Goal: Find specific page/section: Find specific page/section

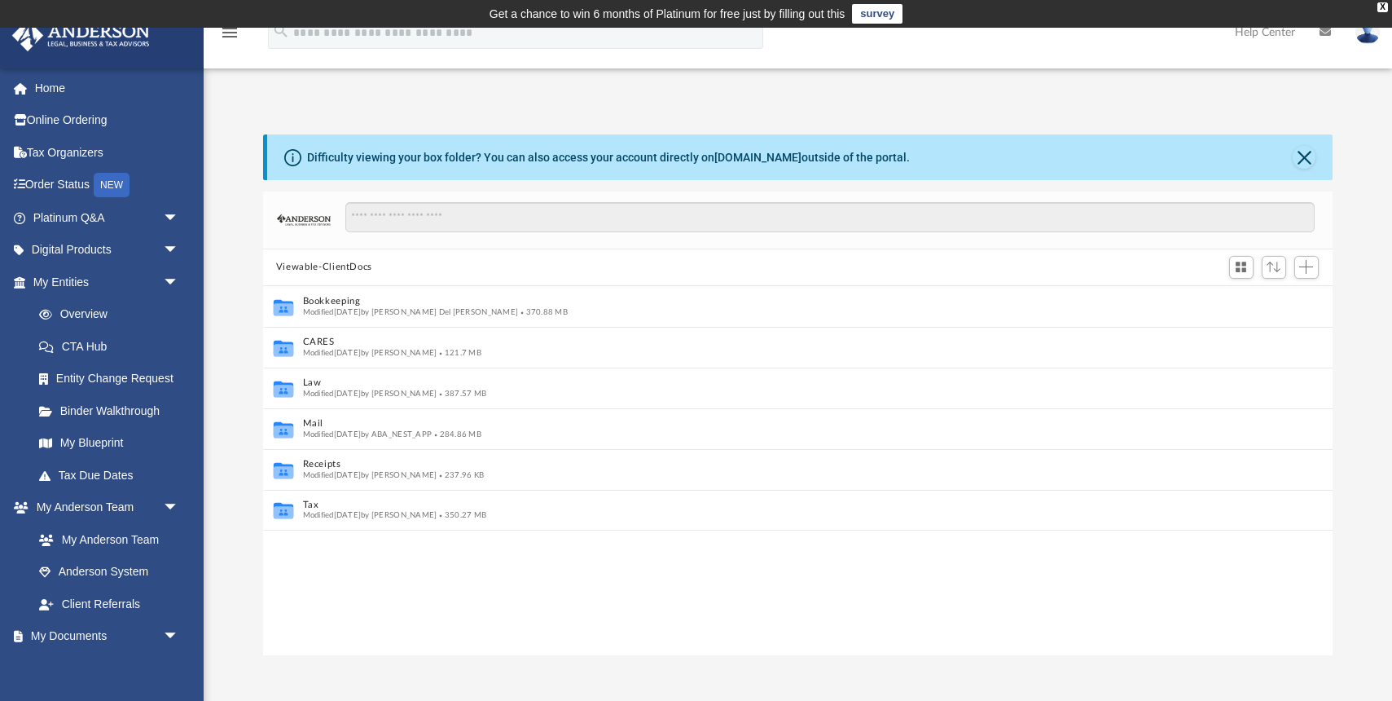
scroll to position [1, 1]
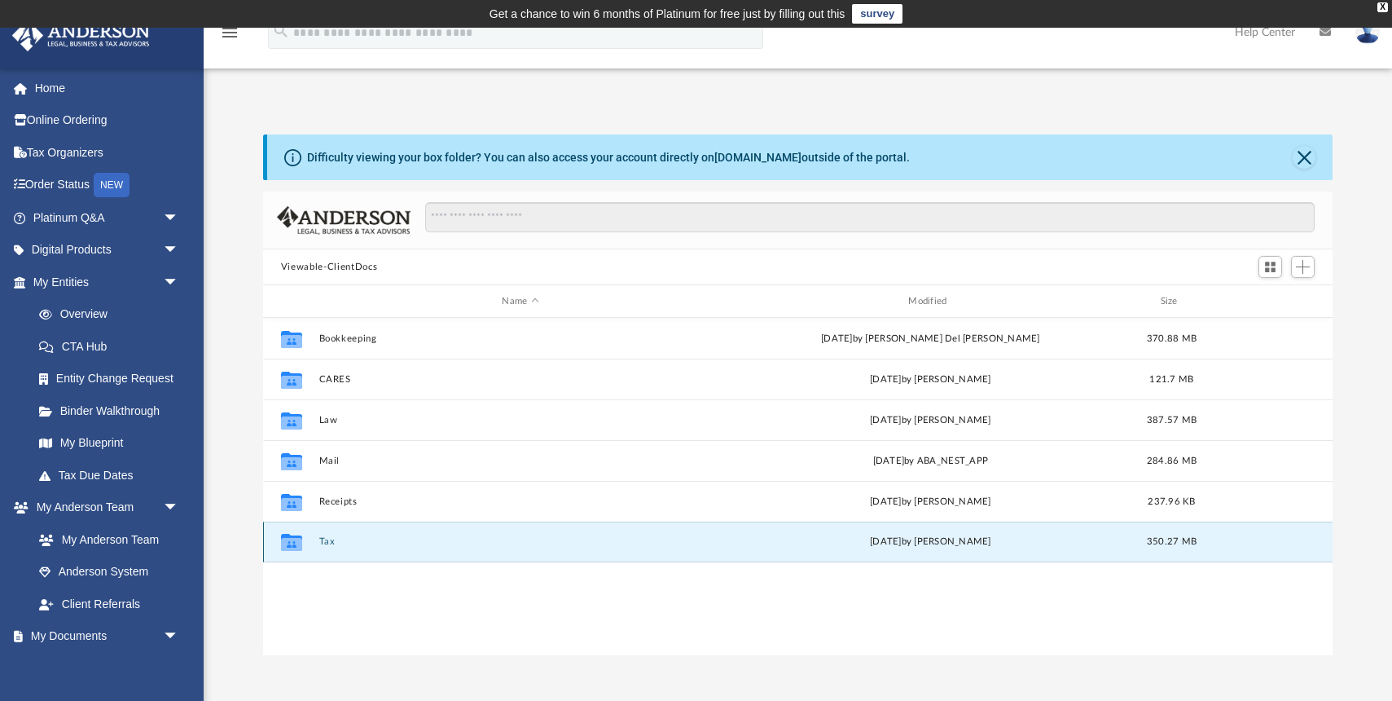
click at [327, 540] on button "Tax" at bounding box center [520, 541] width 403 height 11
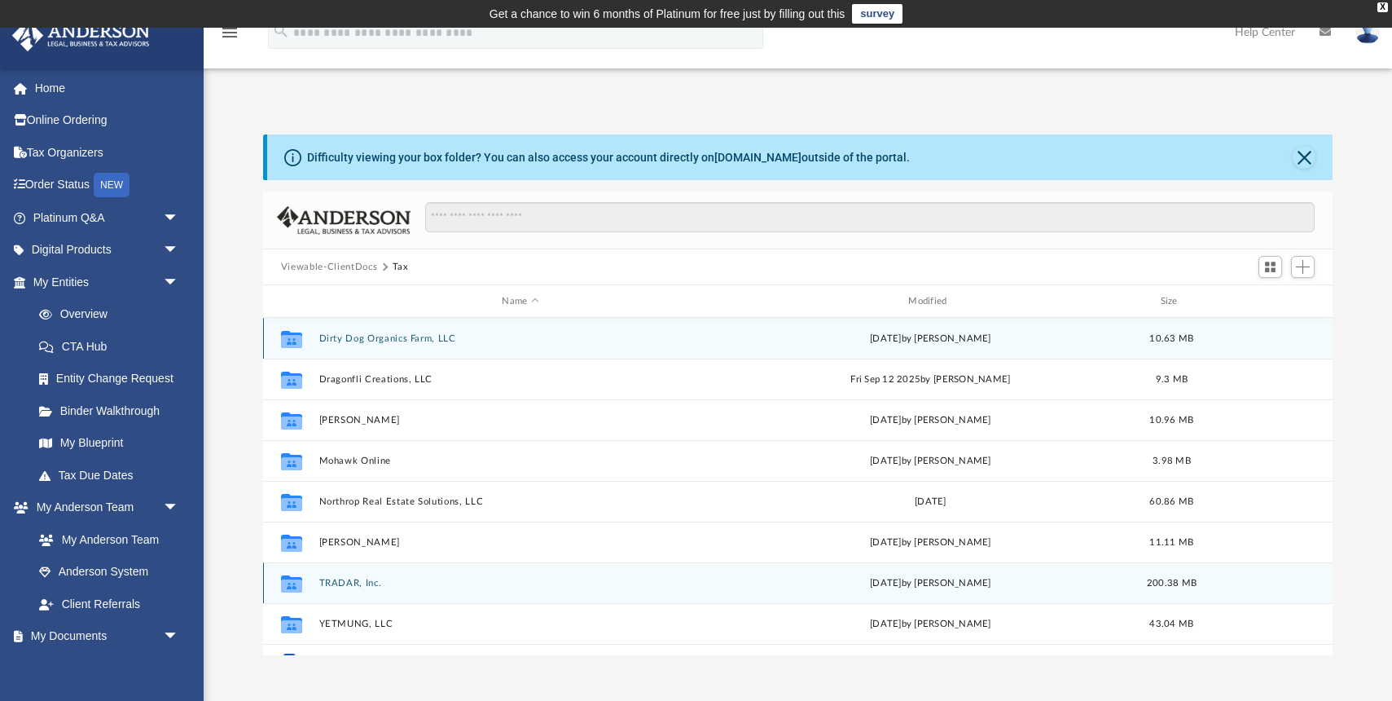
scroll to position [29, 0]
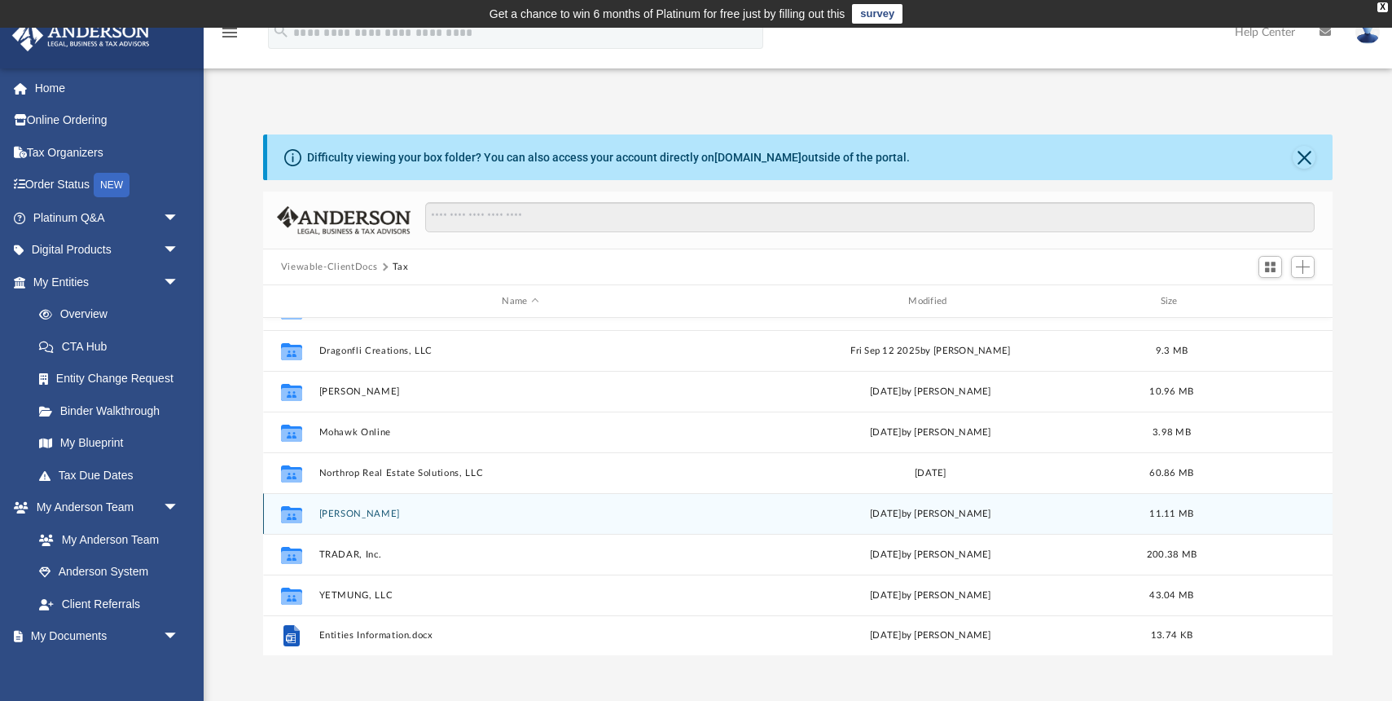
click at [377, 512] on button "[PERSON_NAME]" at bounding box center [520, 513] width 403 height 11
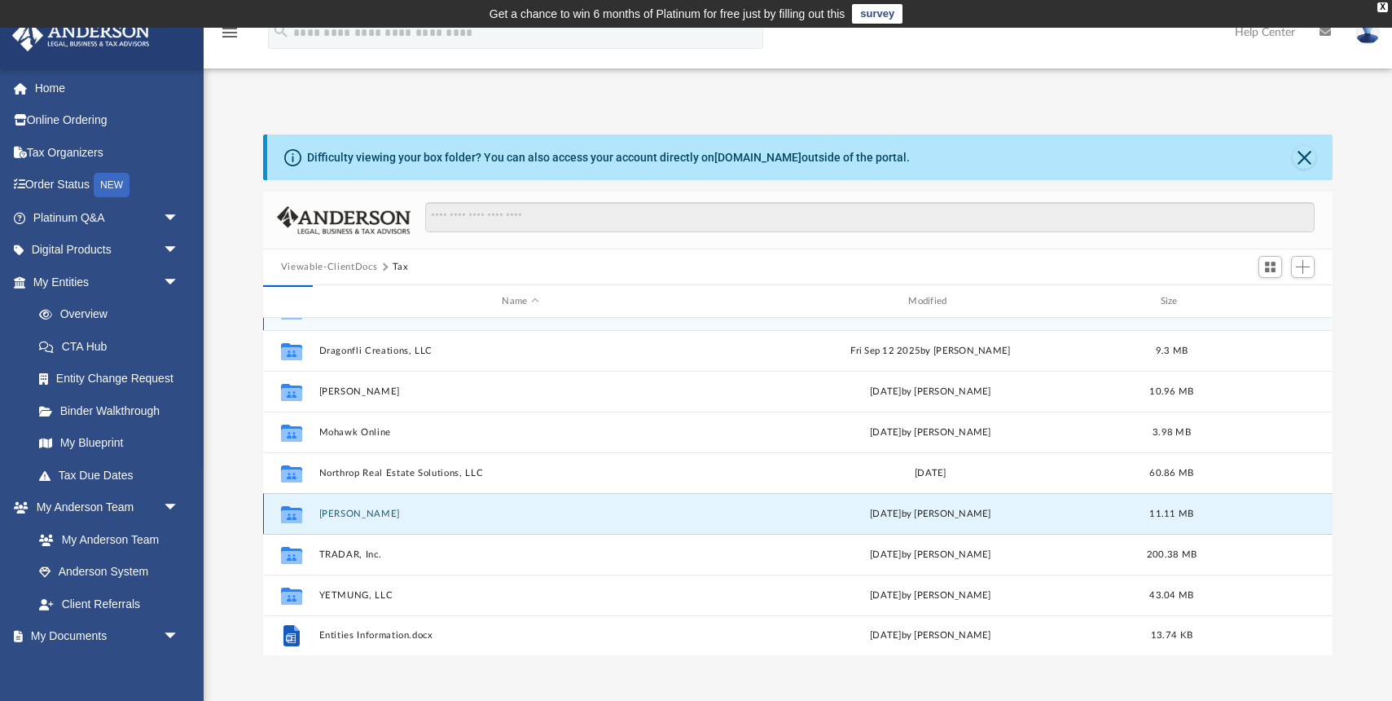
scroll to position [0, 0]
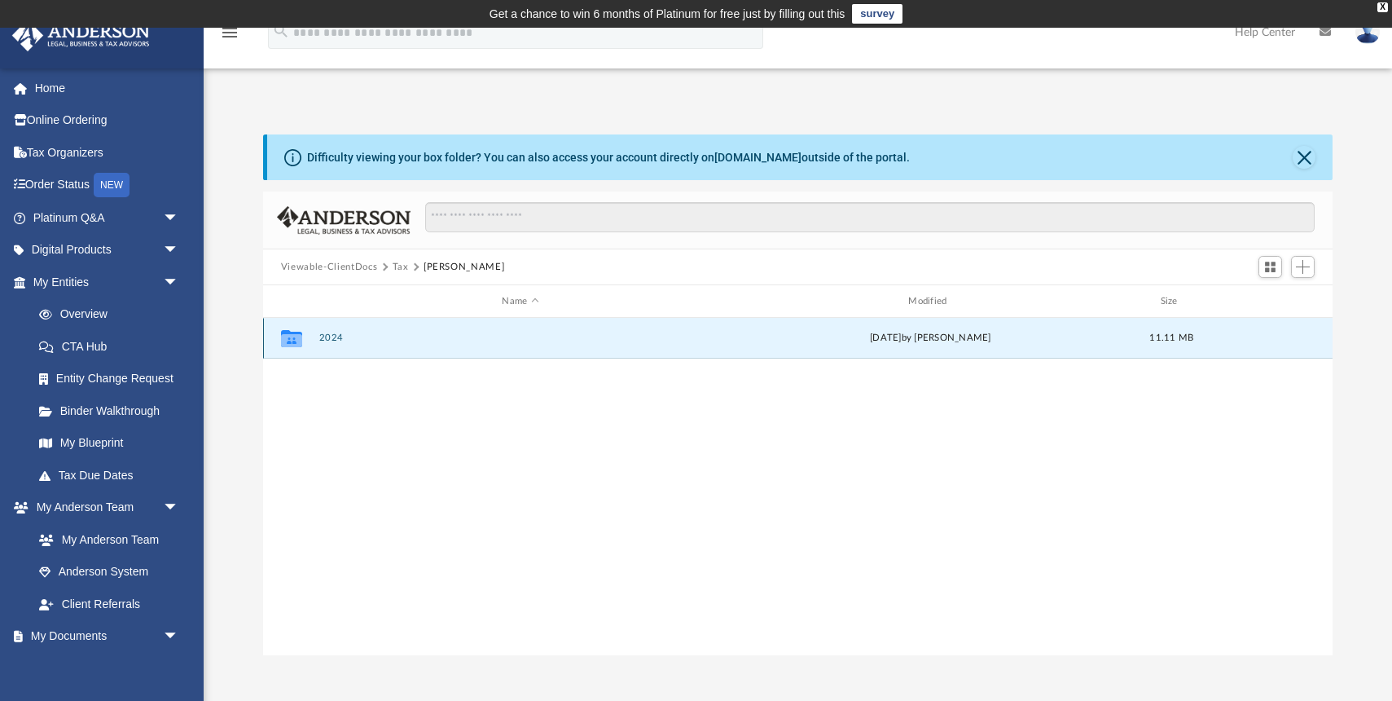
click at [329, 337] on button "2024" at bounding box center [520, 337] width 403 height 11
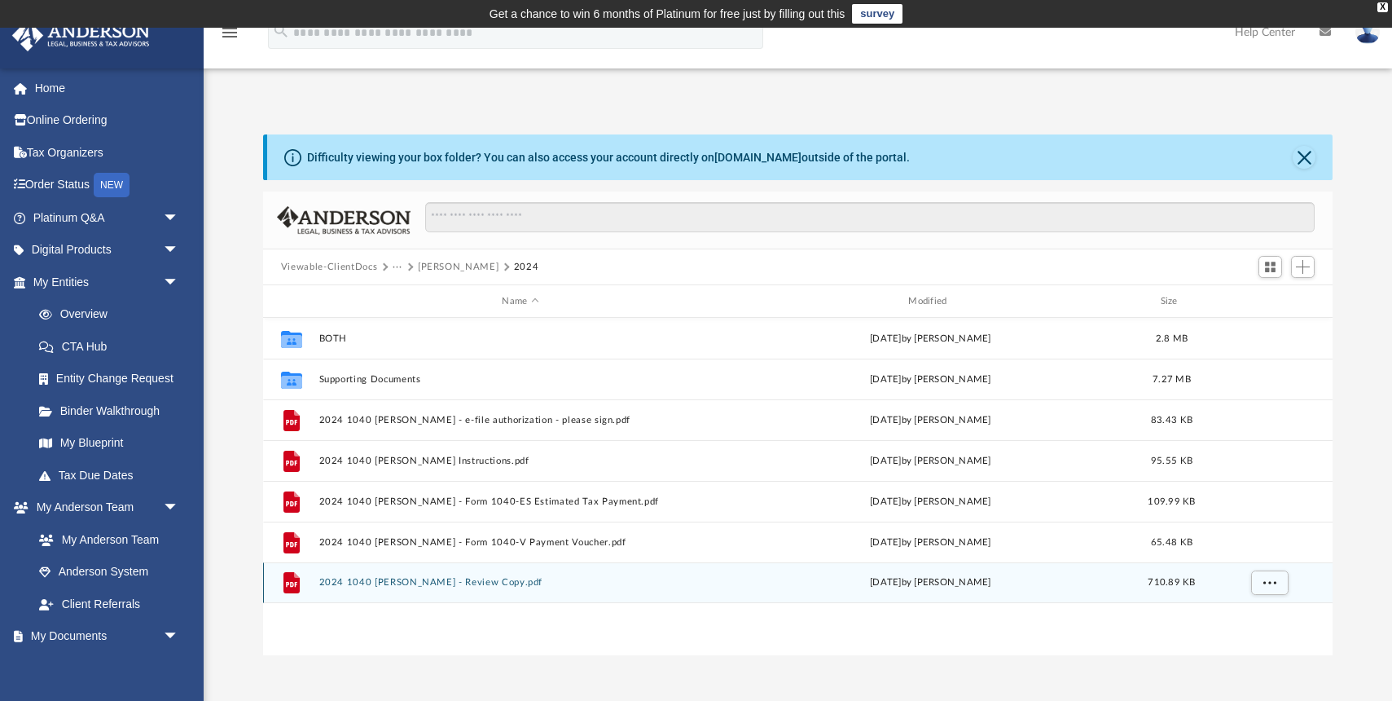
click at [463, 584] on button "2024 1040 [PERSON_NAME] - Review Copy.pdf" at bounding box center [520, 582] width 403 height 11
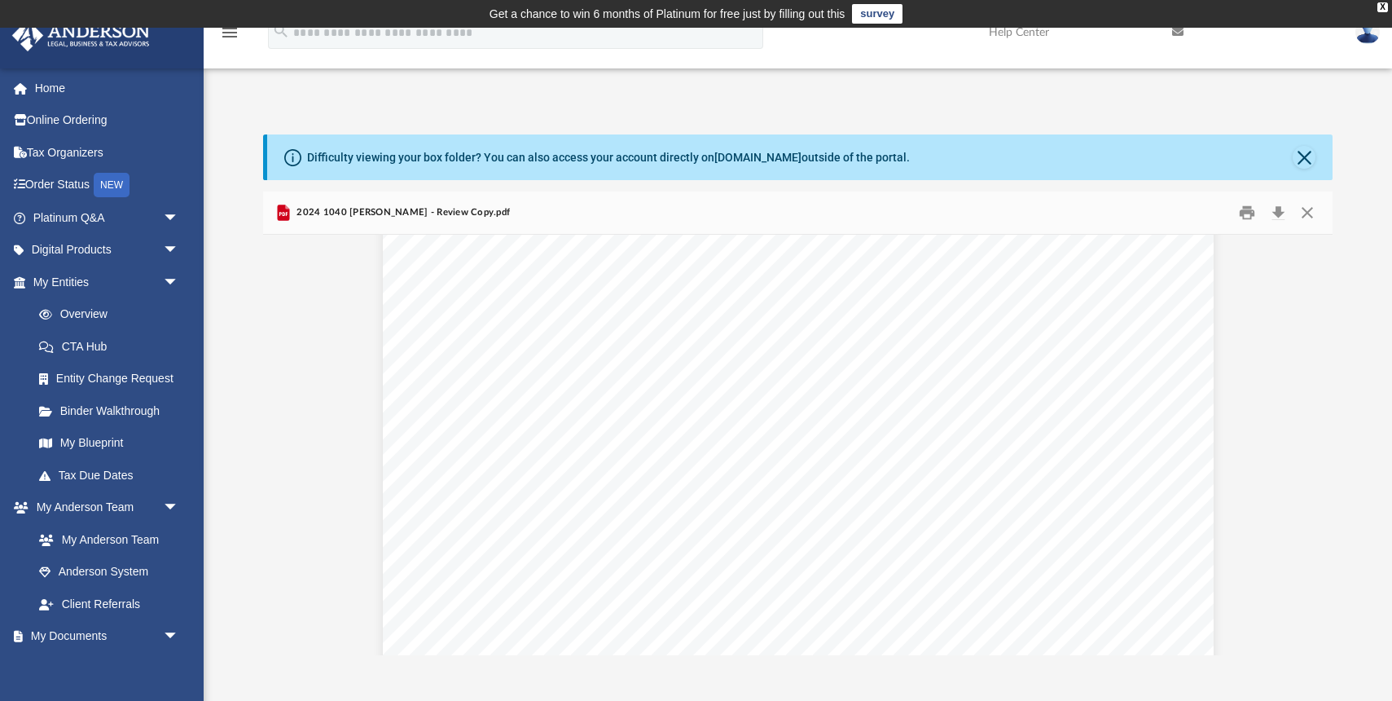
scroll to position [12703, 0]
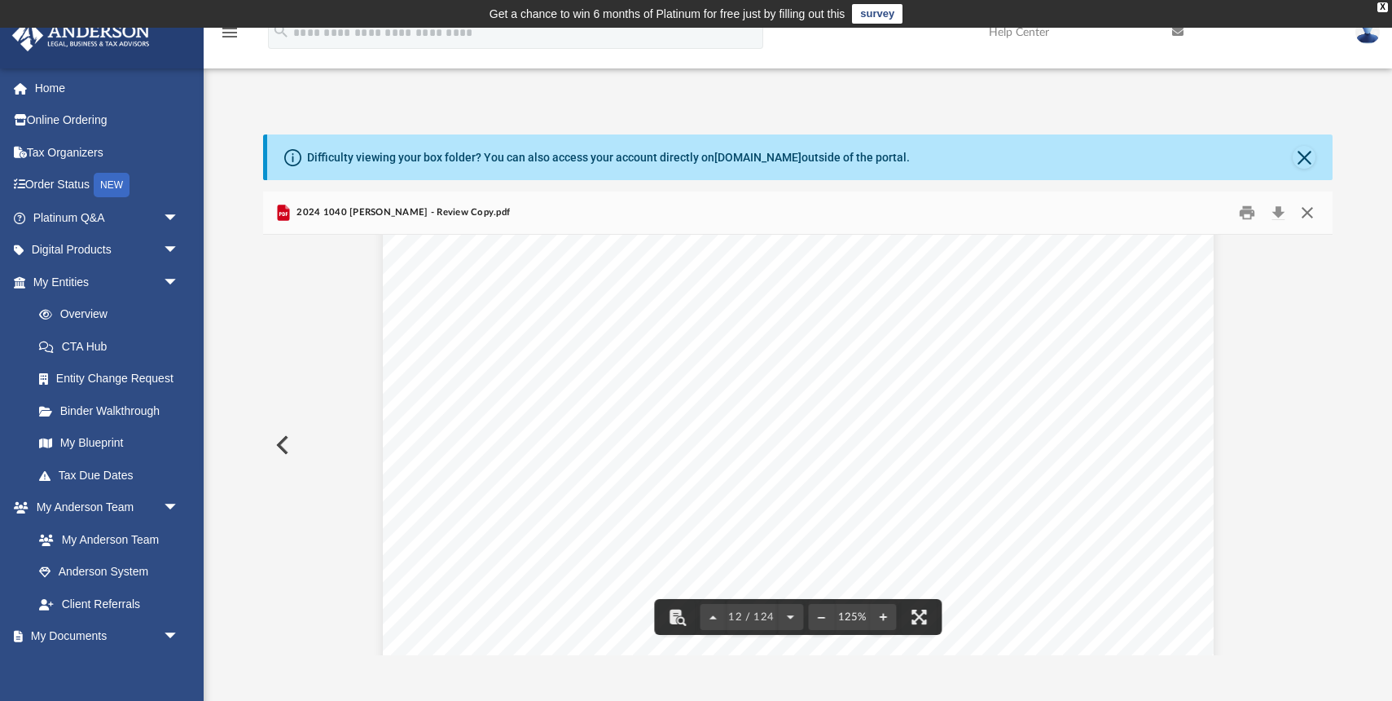
click at [1310, 209] on button "Close" at bounding box center [1307, 212] width 29 height 25
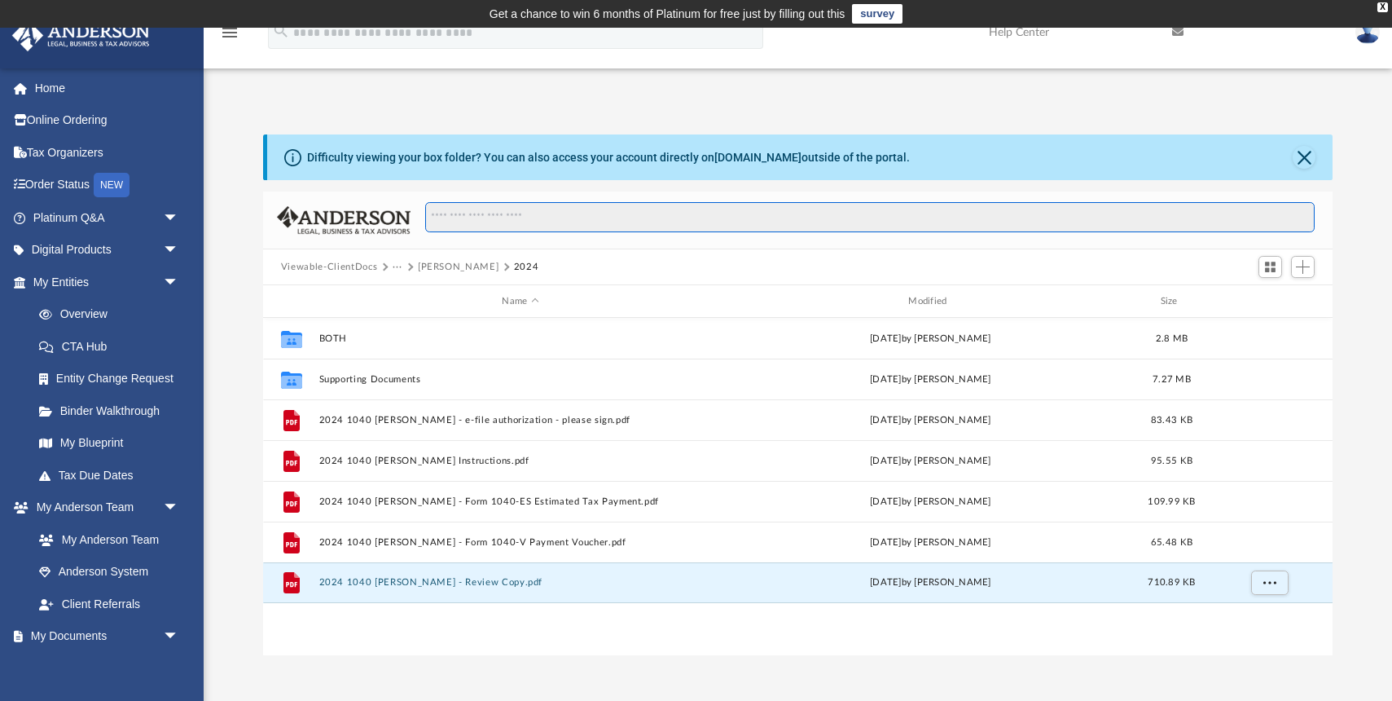
click at [1310, 209] on input "Search files and folders" at bounding box center [870, 217] width 890 height 31
click at [395, 266] on button "···" at bounding box center [398, 267] width 11 height 15
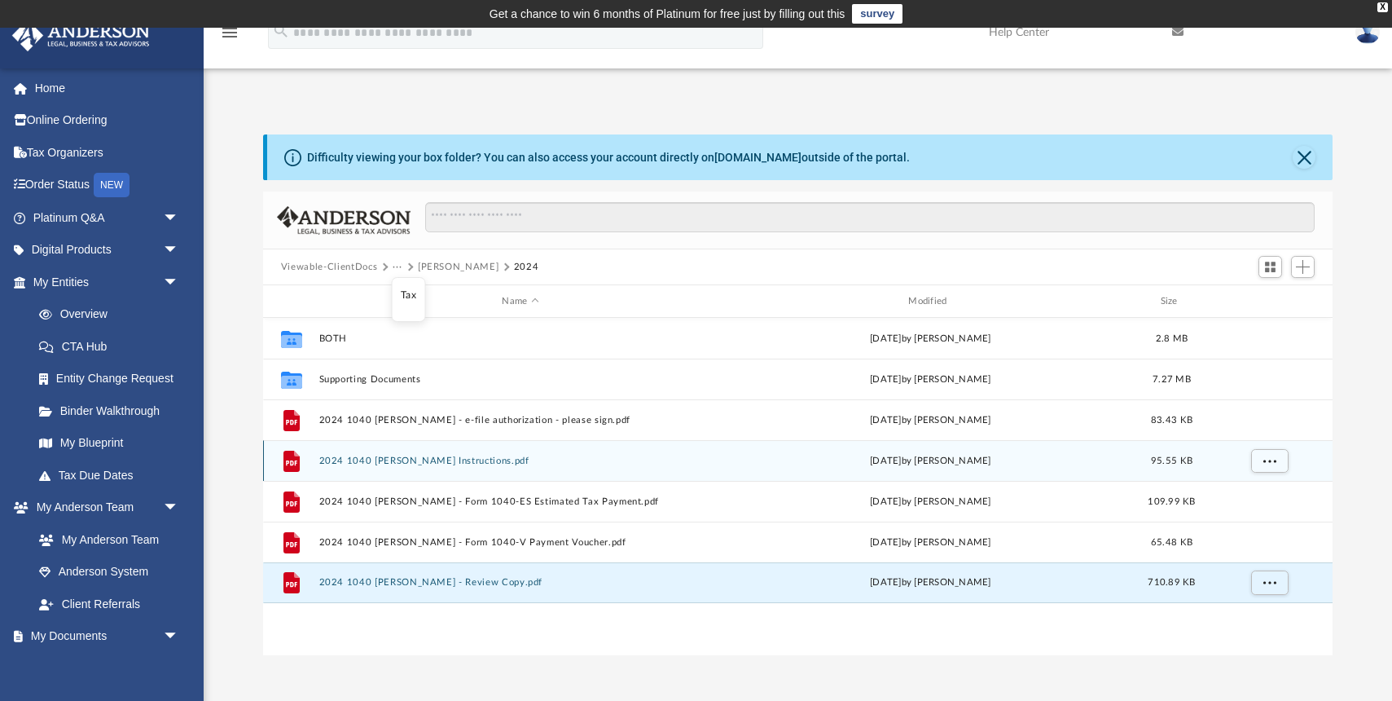
click at [462, 458] on button "2024 1040 [PERSON_NAME] Instructions.pdf" at bounding box center [520, 460] width 403 height 11
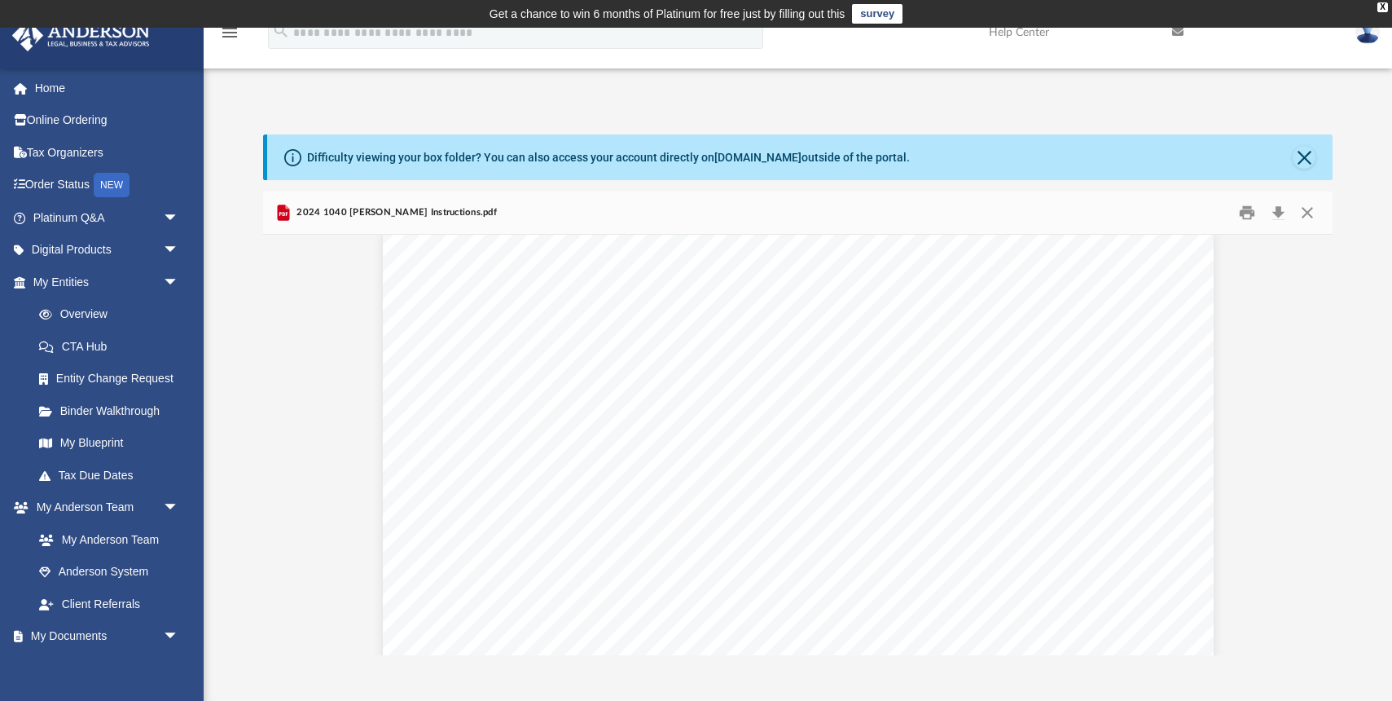
scroll to position [0, 0]
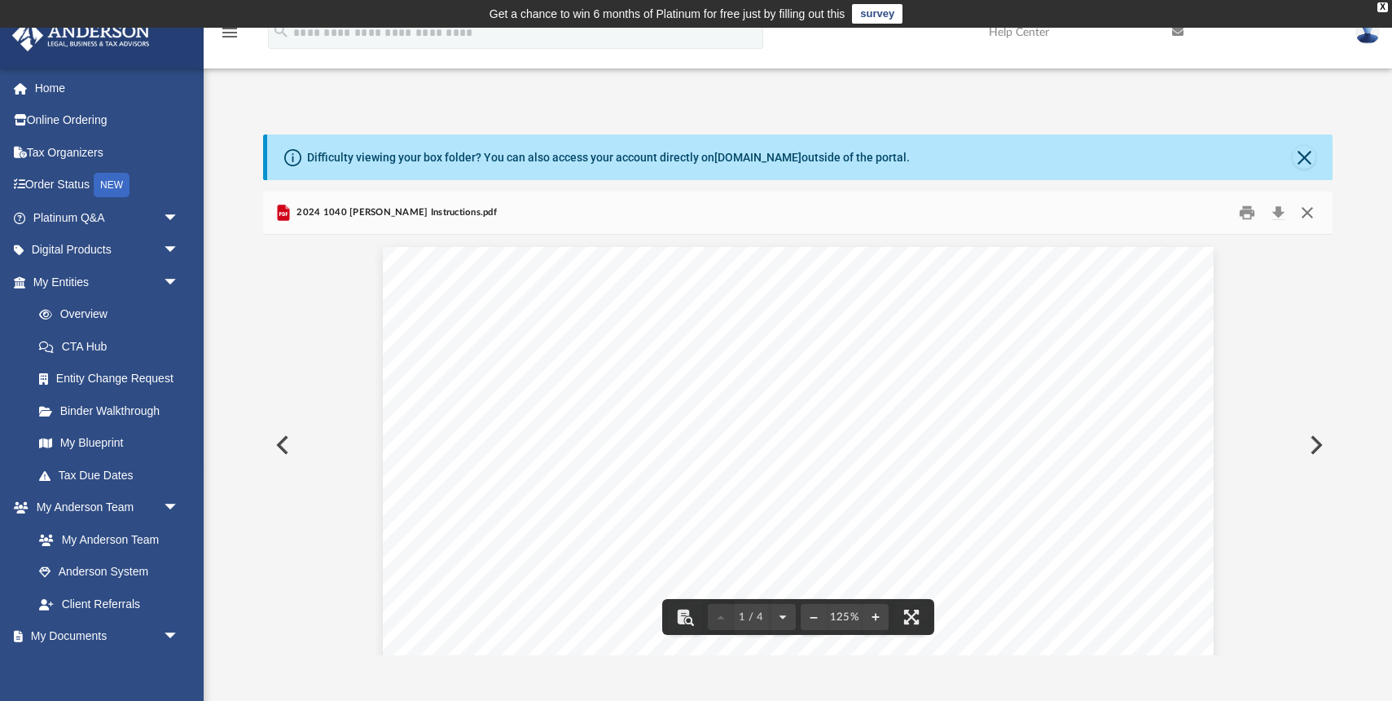
click at [1307, 211] on button "Close" at bounding box center [1307, 212] width 29 height 25
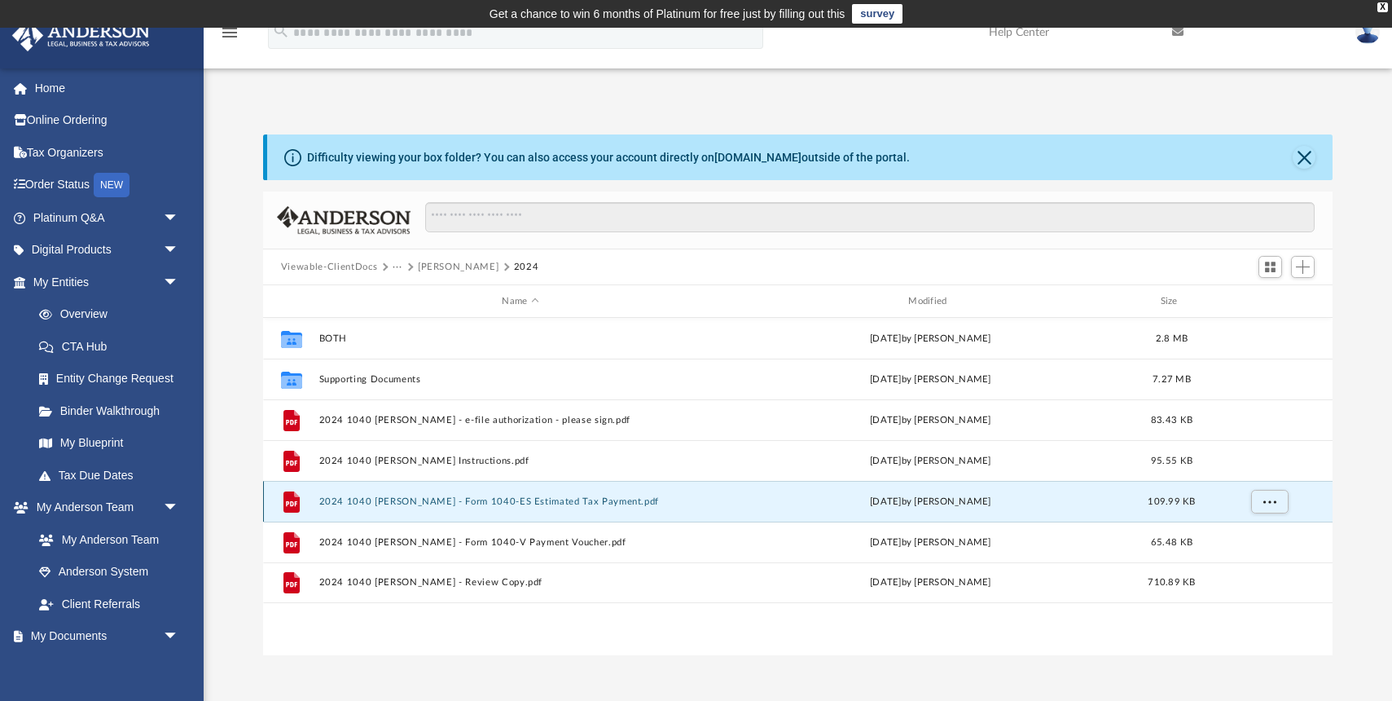
click at [496, 503] on button "2024 1040 [PERSON_NAME] - Form 1040-ES Estimated Tax Payment.pdf" at bounding box center [520, 501] width 403 height 11
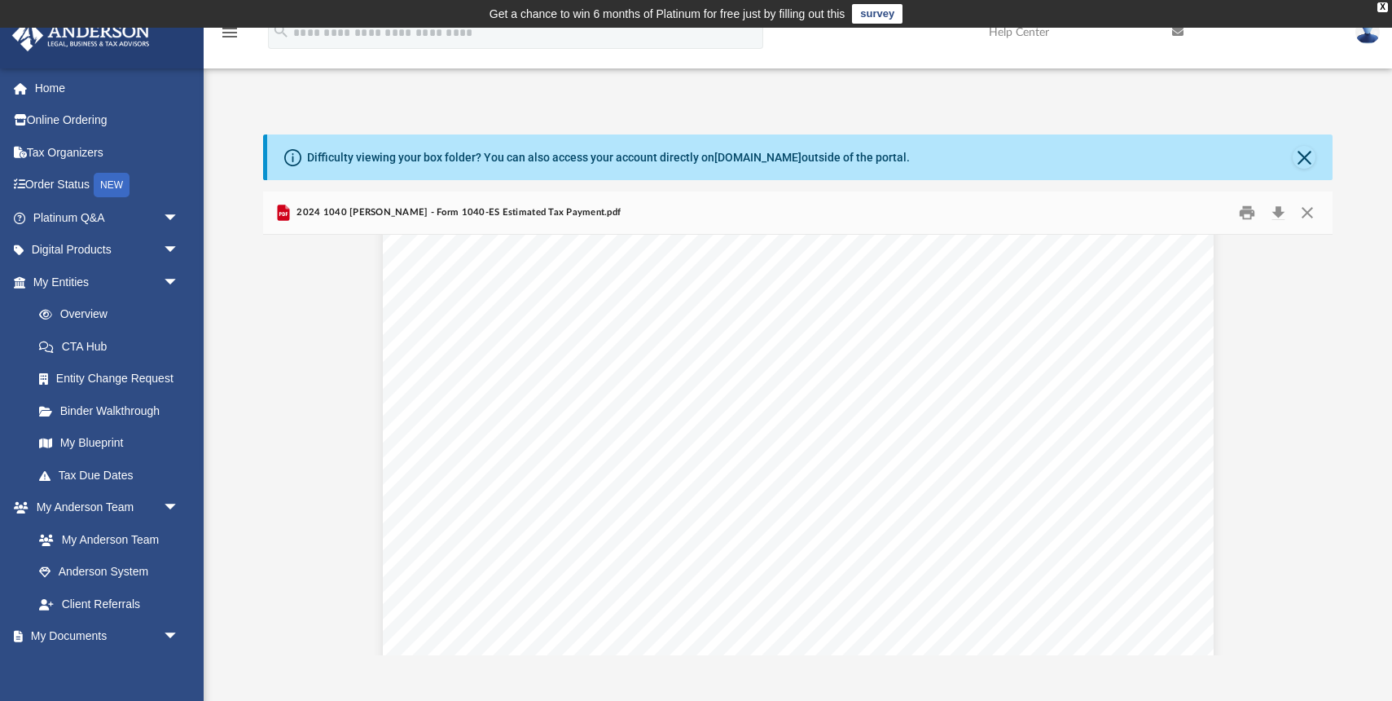
scroll to position [1180, 0]
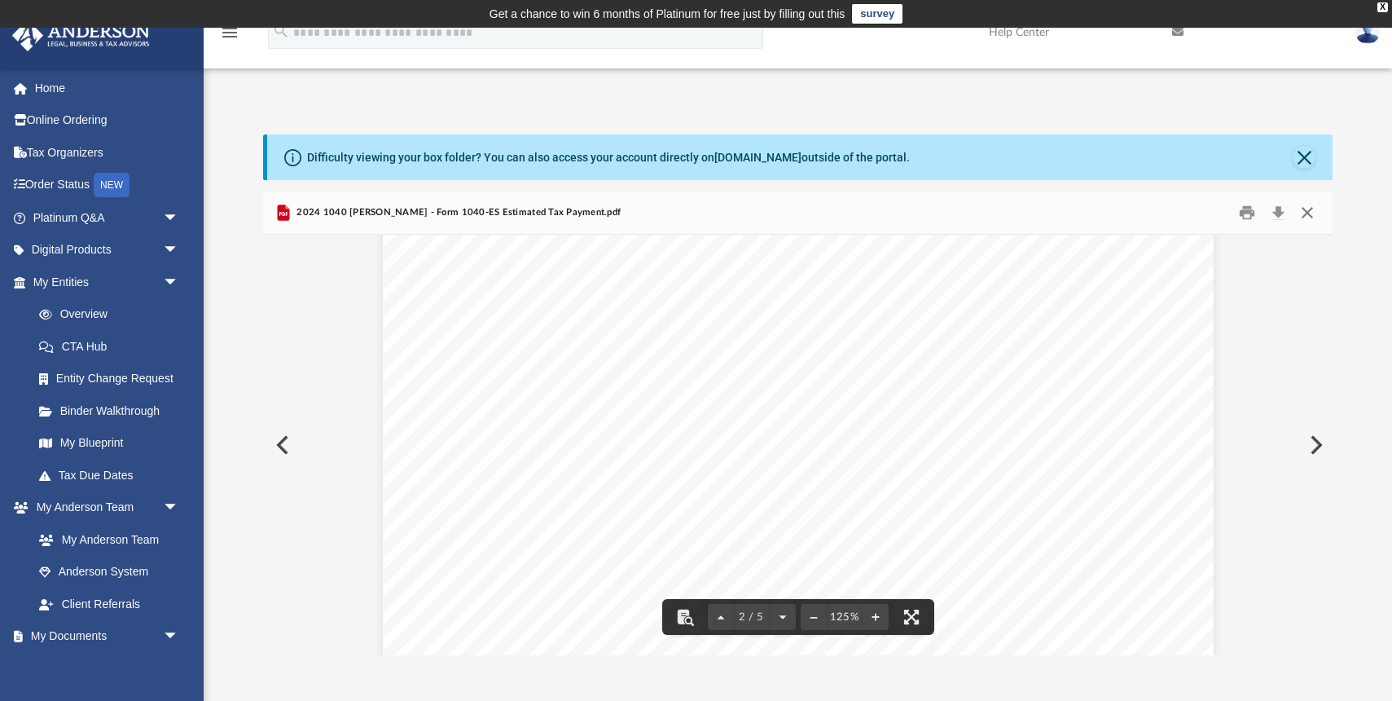
click at [1308, 213] on button "Close" at bounding box center [1307, 212] width 29 height 25
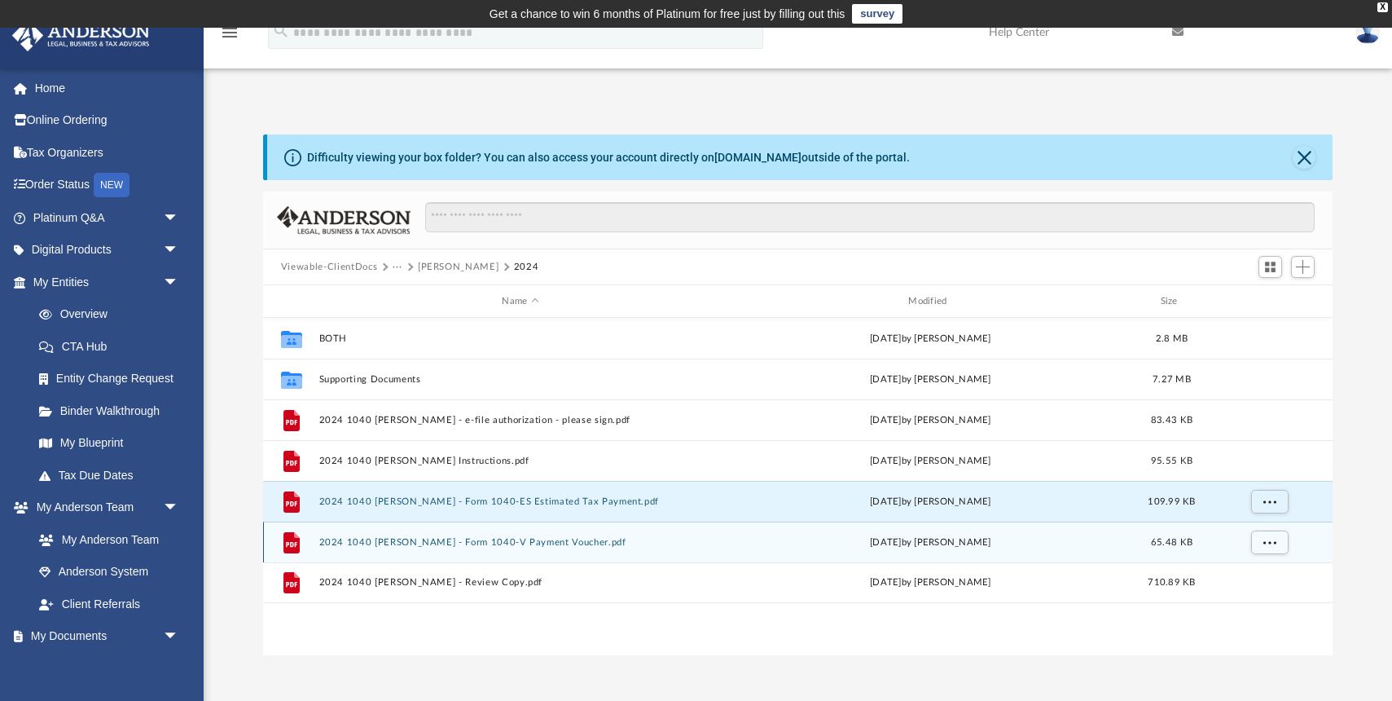
click at [545, 545] on button "2024 1040 [PERSON_NAME] - Form 1040-V Payment Voucher.pdf" at bounding box center [520, 542] width 403 height 11
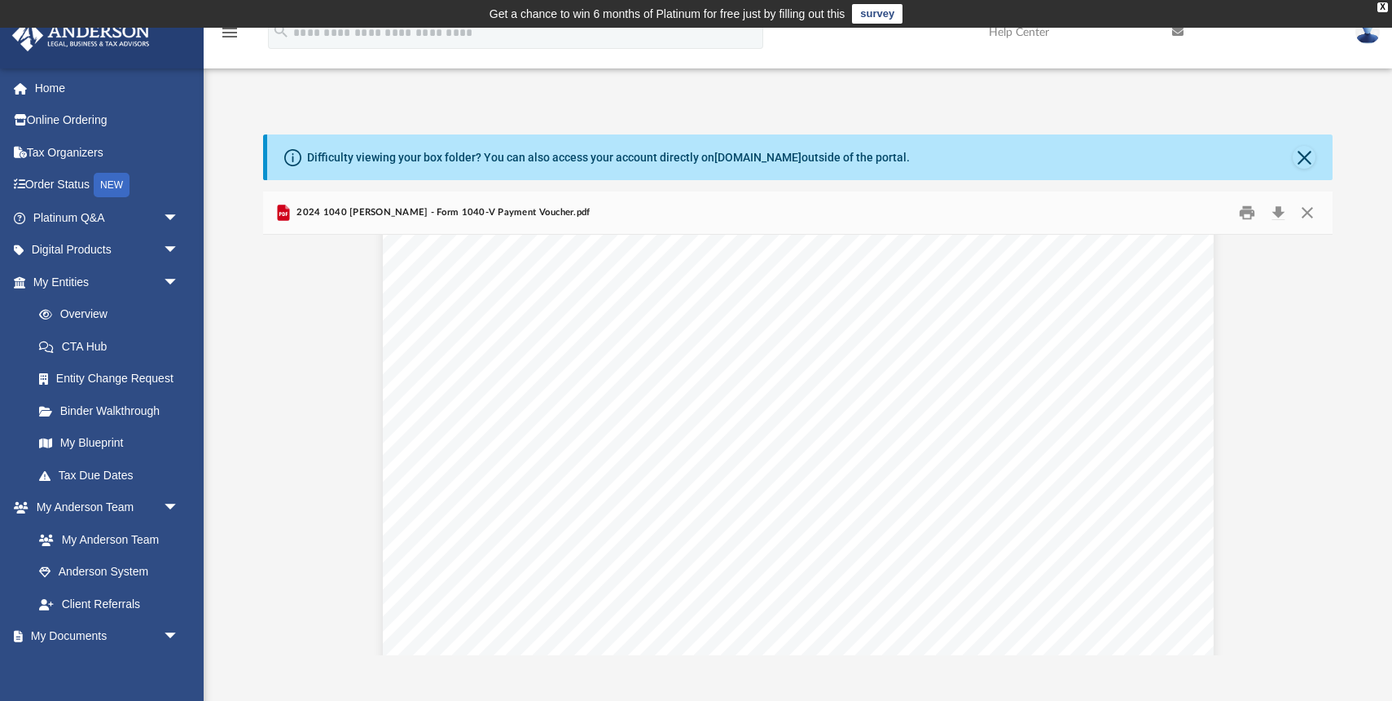
scroll to position [0, 0]
click at [1307, 216] on button "Close" at bounding box center [1307, 212] width 29 height 25
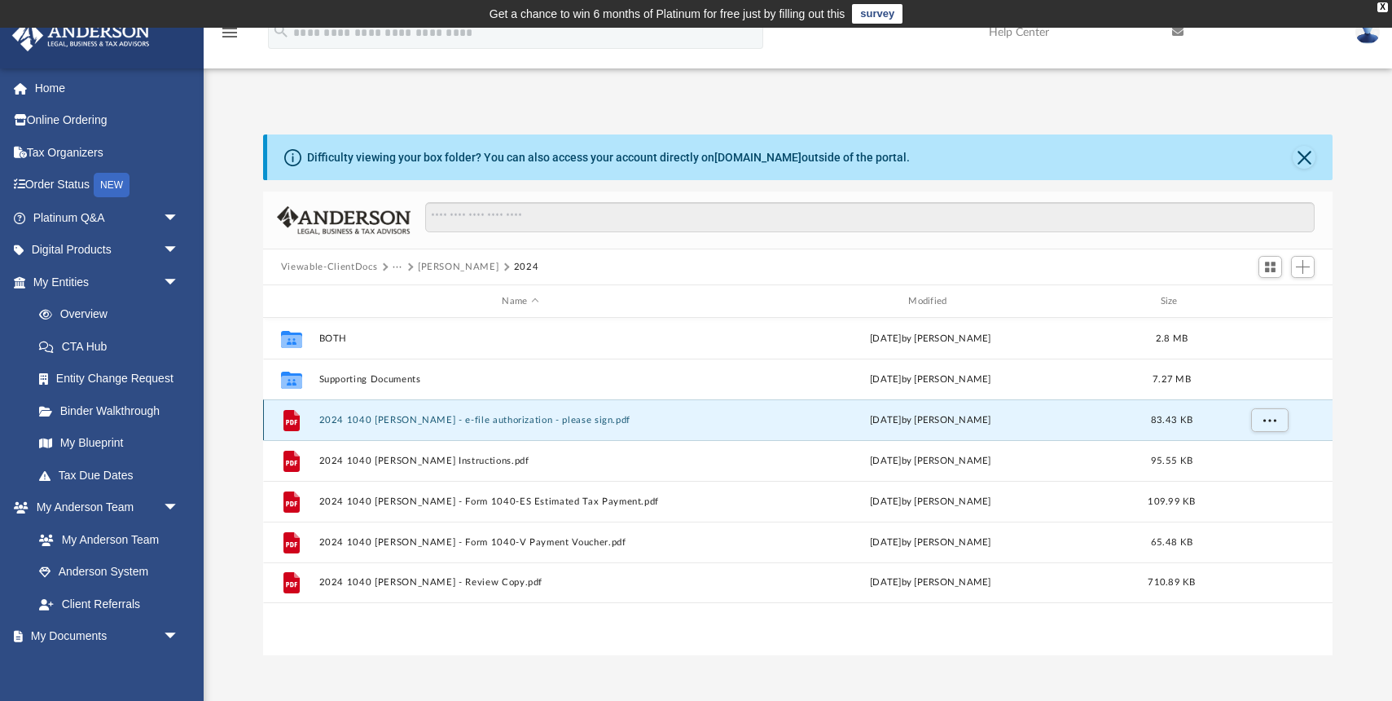
click at [516, 417] on button "2024 1040 [PERSON_NAME] - e-file authorization - please sign.pdf" at bounding box center [520, 420] width 403 height 11
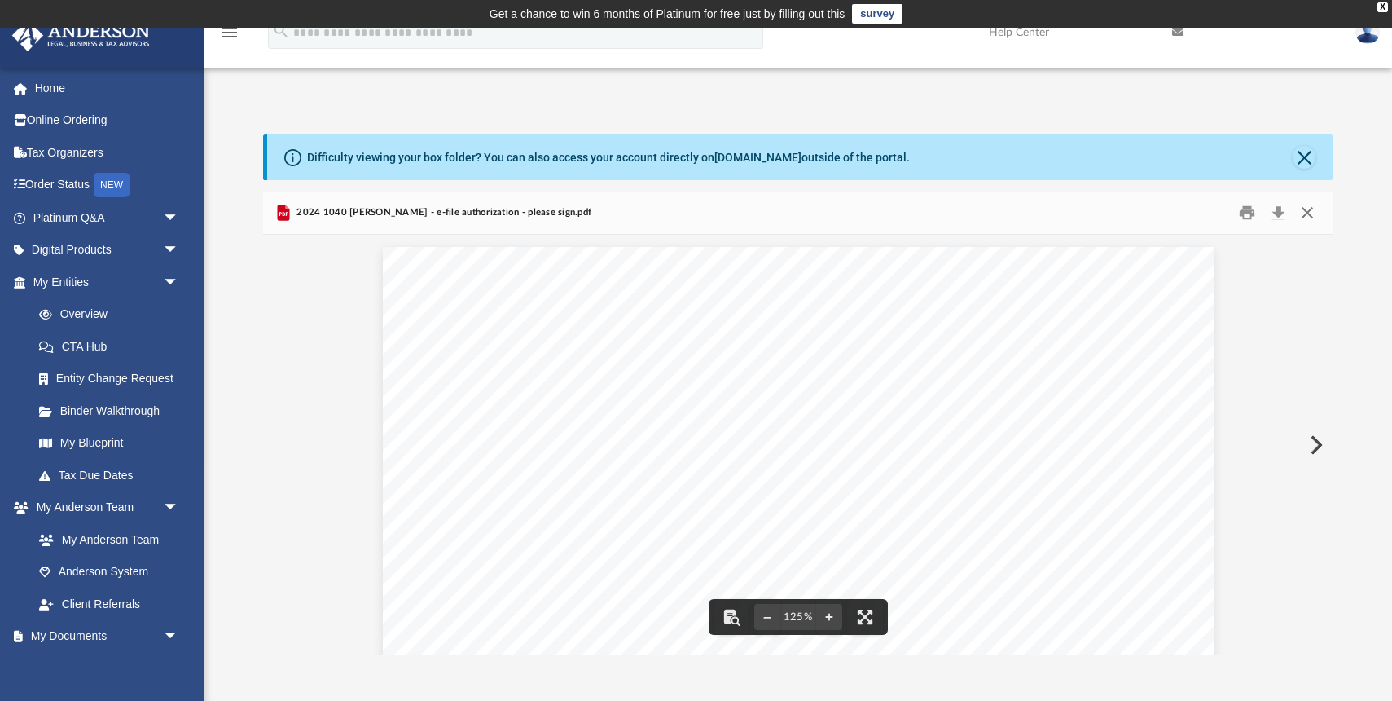
click at [1307, 215] on button "Close" at bounding box center [1307, 212] width 29 height 25
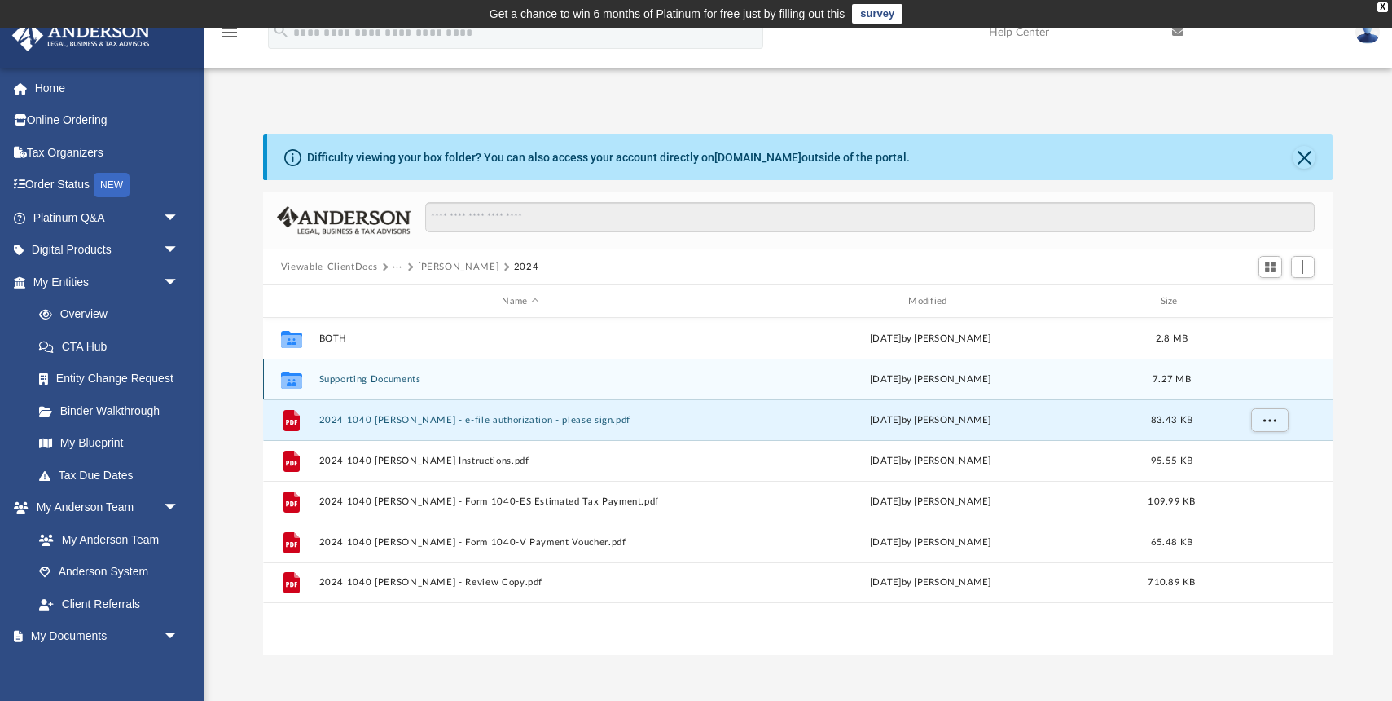
click at [486, 382] on button "Supporting Documents" at bounding box center [520, 379] width 403 height 11
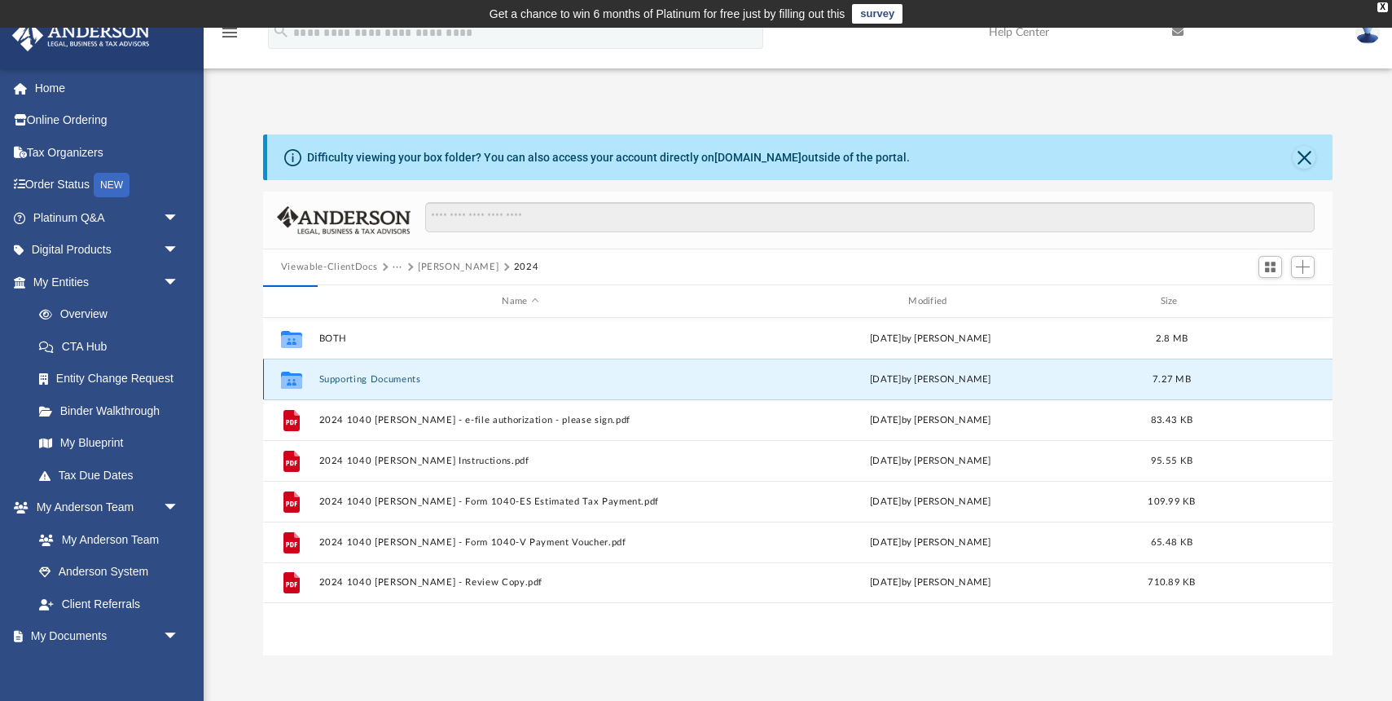
click at [486, 382] on button "Supporting Documents" at bounding box center [520, 379] width 403 height 11
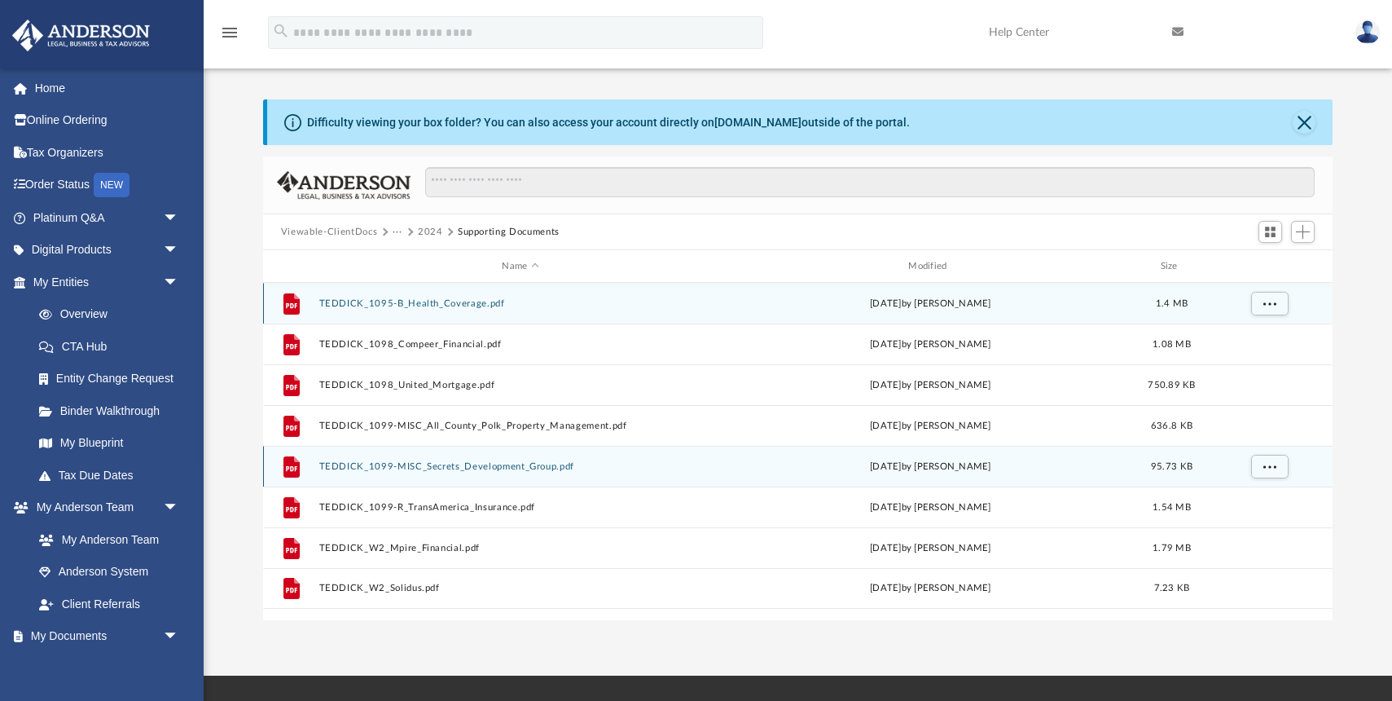
scroll to position [37, 0]
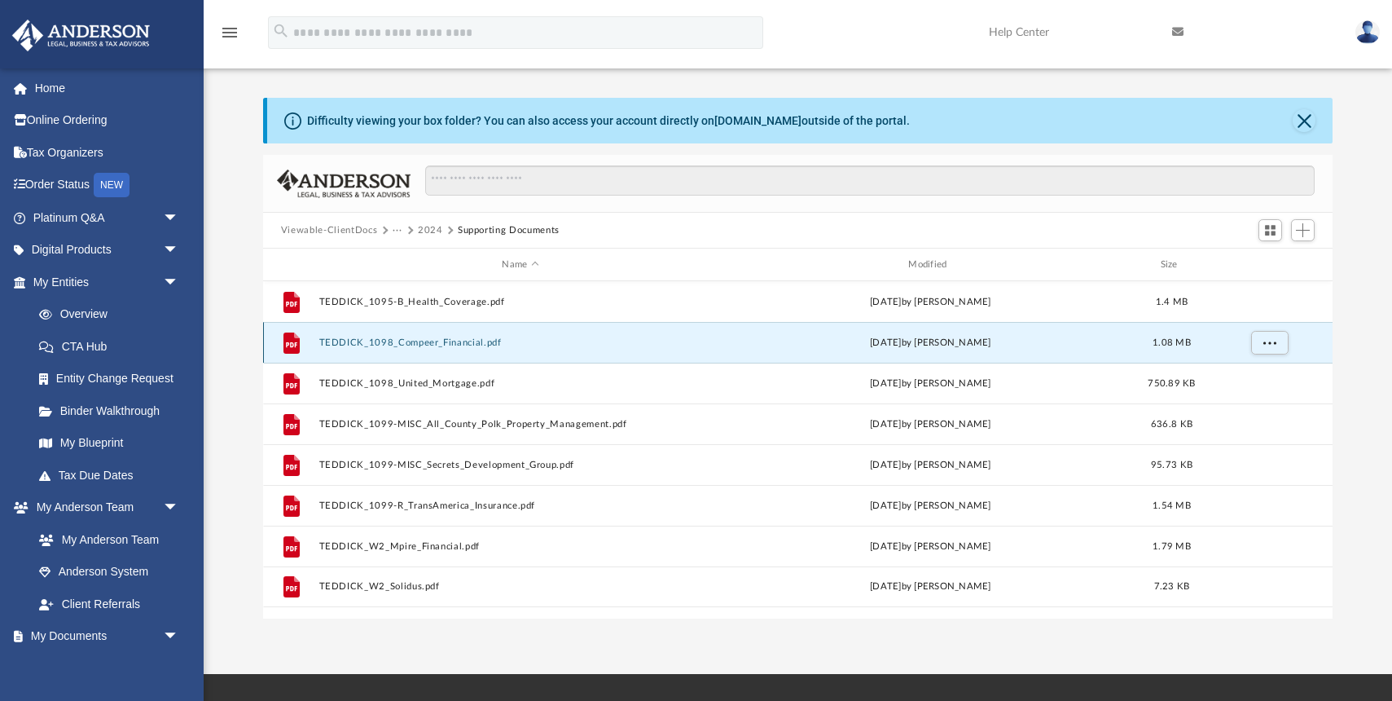
click at [398, 342] on button "TEDDICK_1098_Compeer_Financial.pdf" at bounding box center [520, 342] width 403 height 11
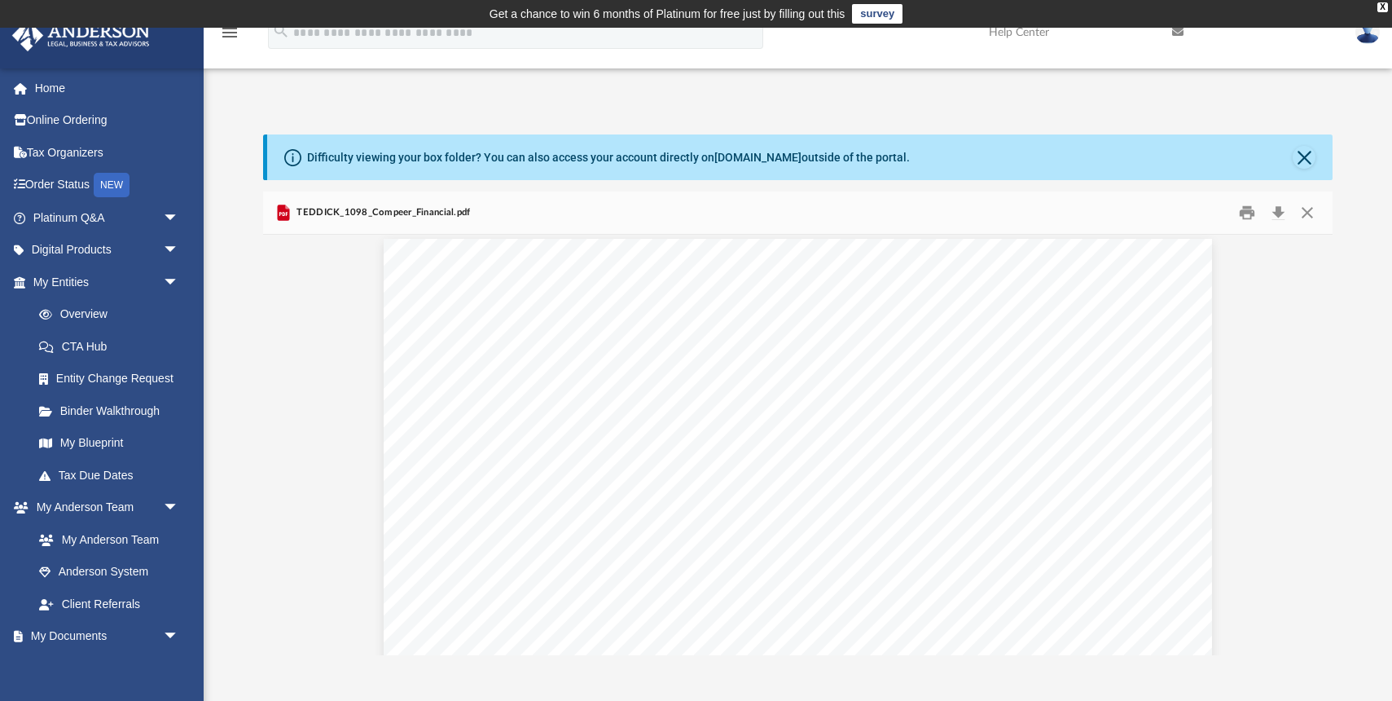
scroll to position [0, 0]
click at [1321, 448] on button "Preview" at bounding box center [1315, 445] width 36 height 46
click at [282, 443] on button "Preview" at bounding box center [281, 445] width 36 height 46
click at [1306, 214] on button "Close" at bounding box center [1307, 212] width 29 height 25
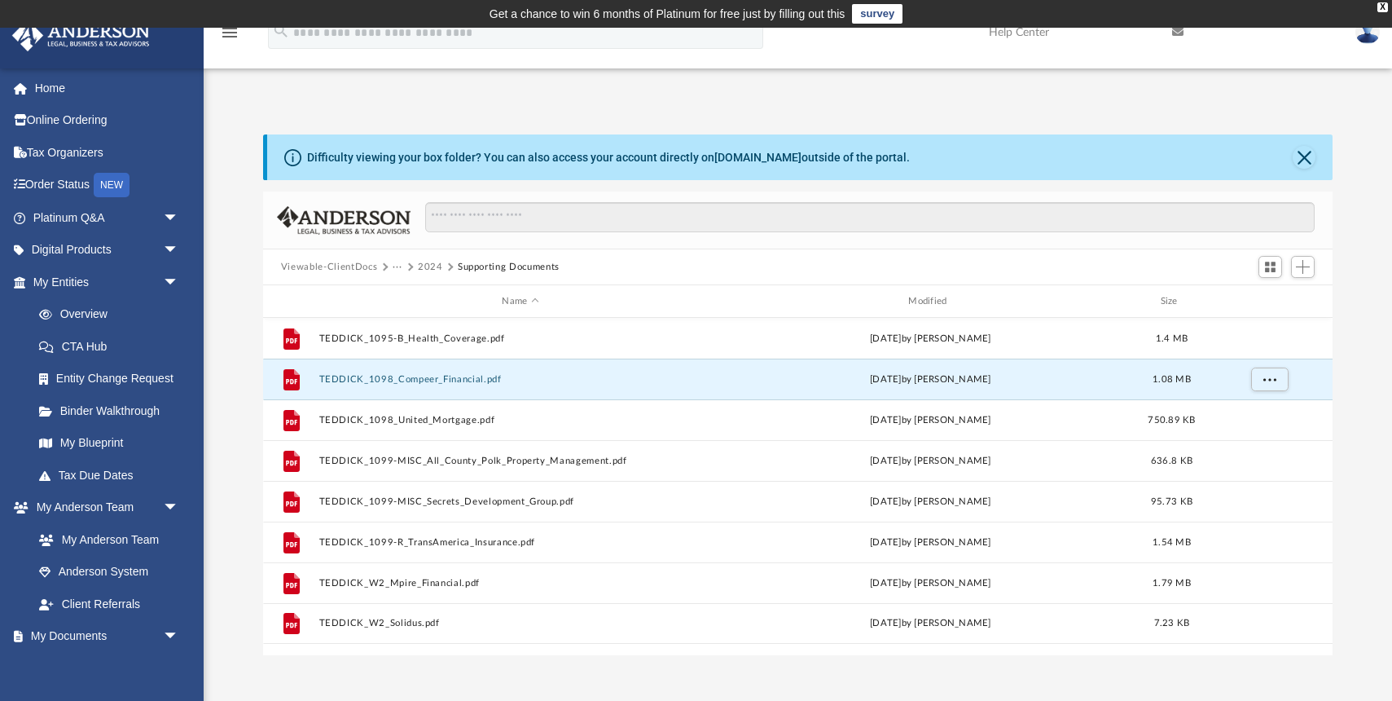
click at [428, 265] on button "2024" at bounding box center [430, 267] width 25 height 15
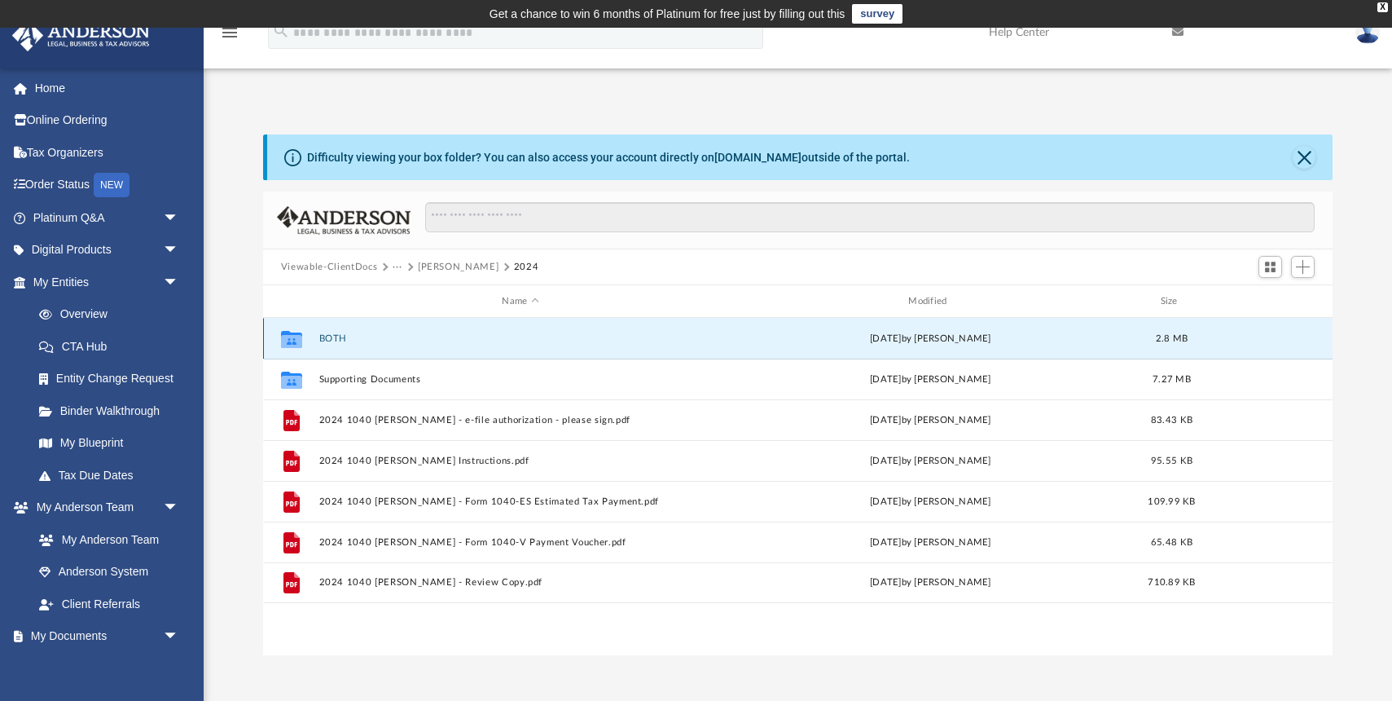
click at [330, 341] on button "BOTH" at bounding box center [520, 338] width 403 height 11
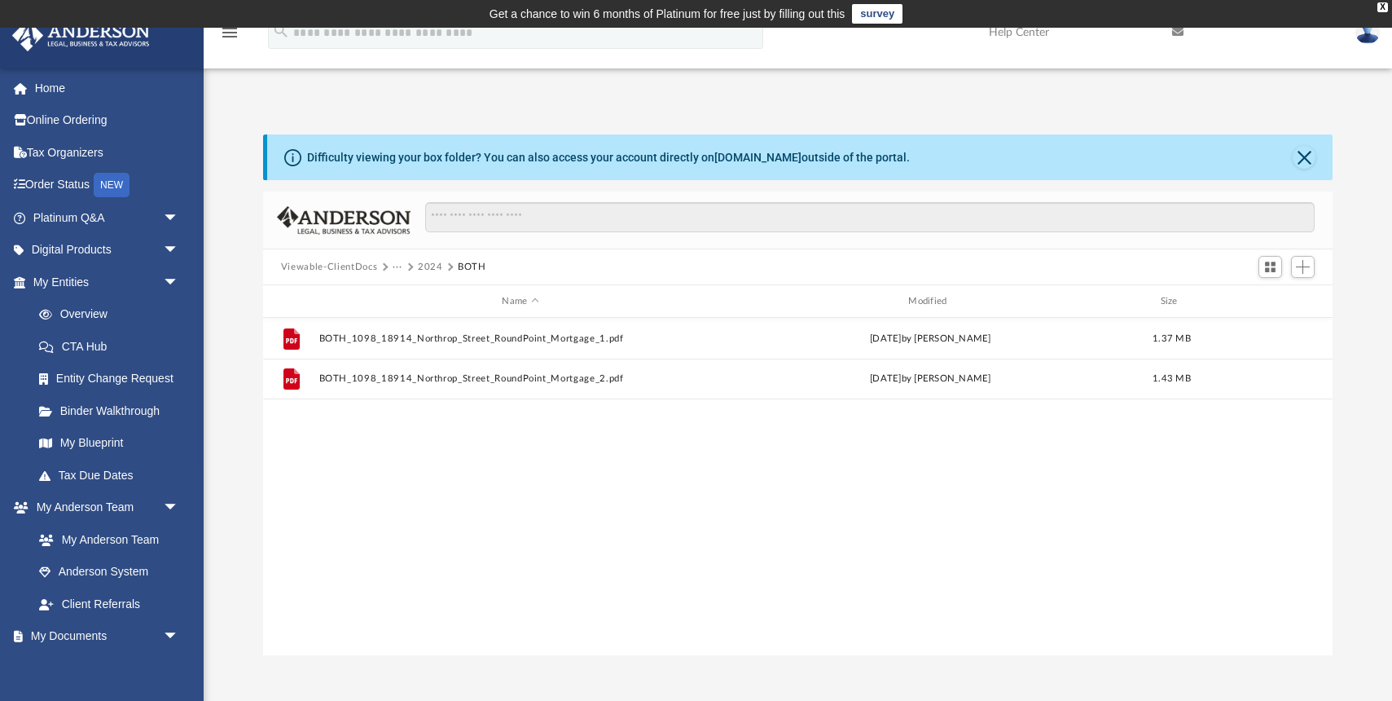
click at [395, 266] on button "···" at bounding box center [398, 267] width 11 height 15
click at [407, 292] on li "Tax" at bounding box center [441, 295] width 81 height 17
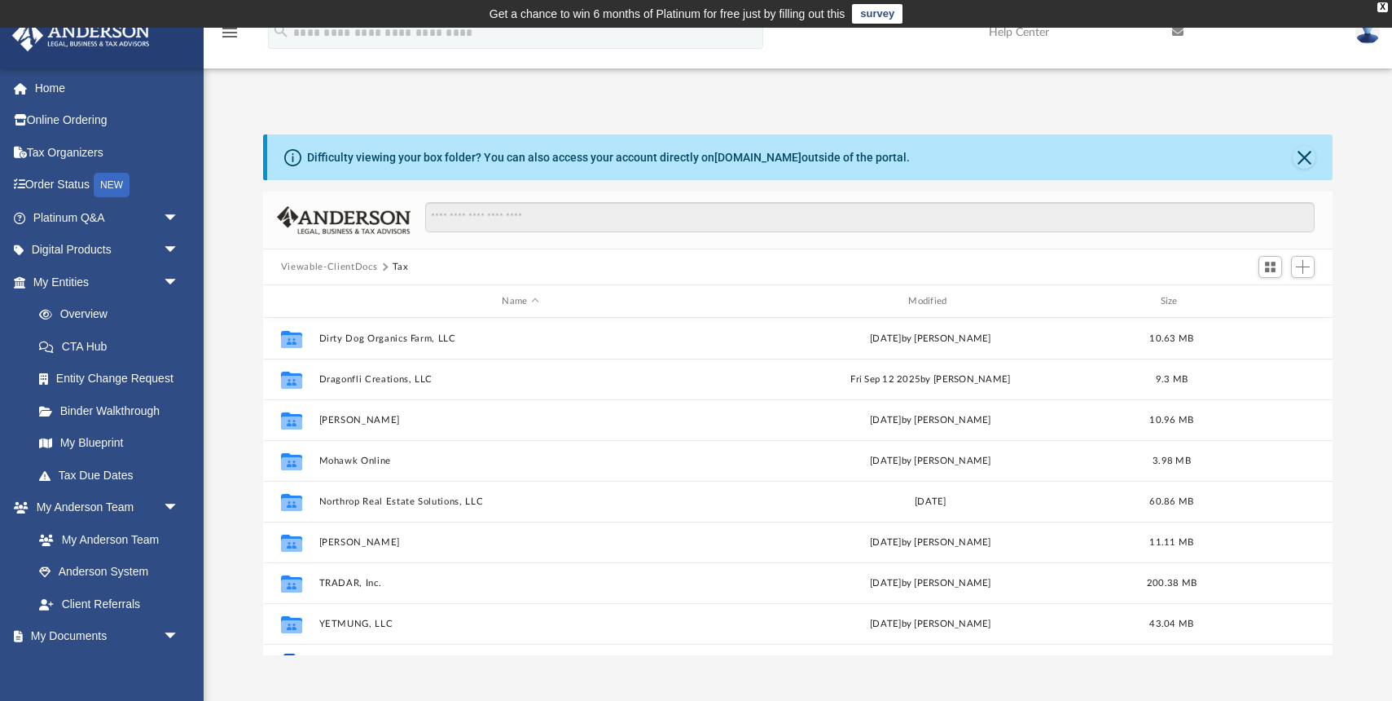
click at [365, 266] on button "Viewable-ClientDocs" at bounding box center [329, 267] width 96 height 15
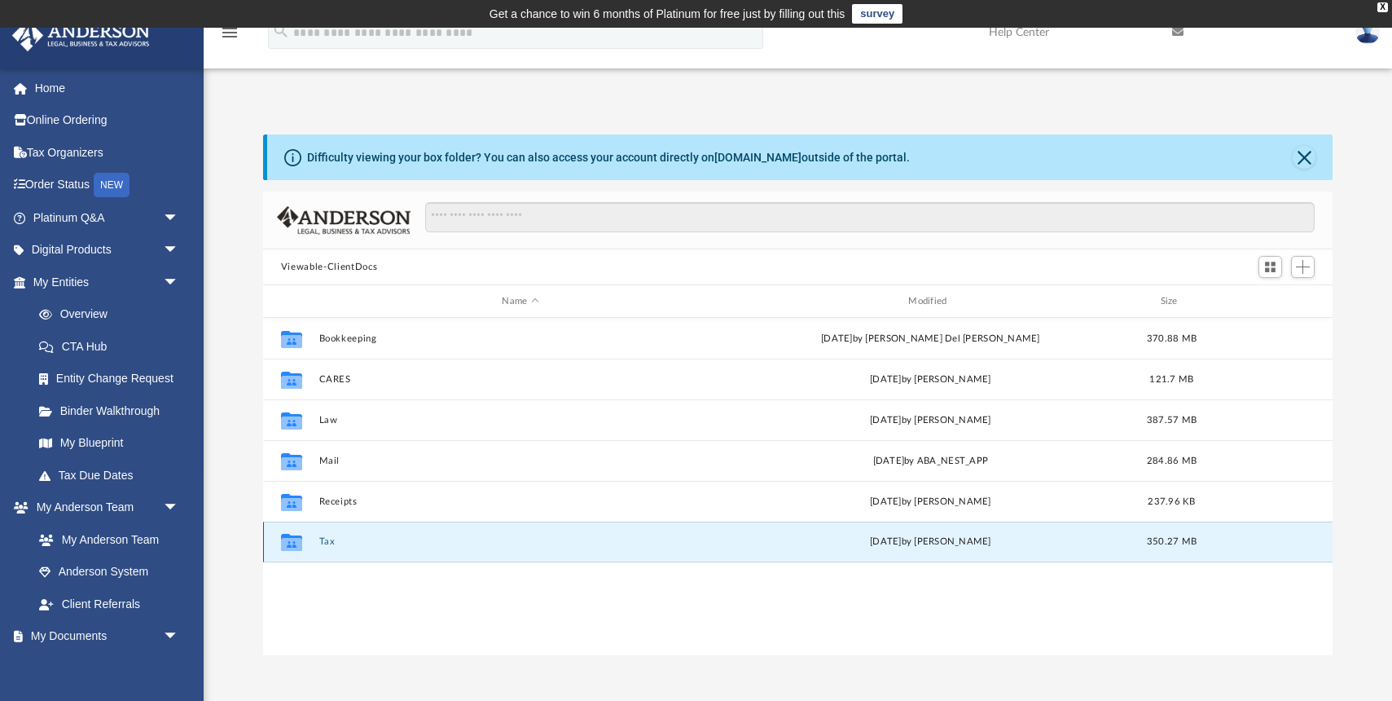
click at [329, 542] on button "Tax" at bounding box center [520, 541] width 403 height 11
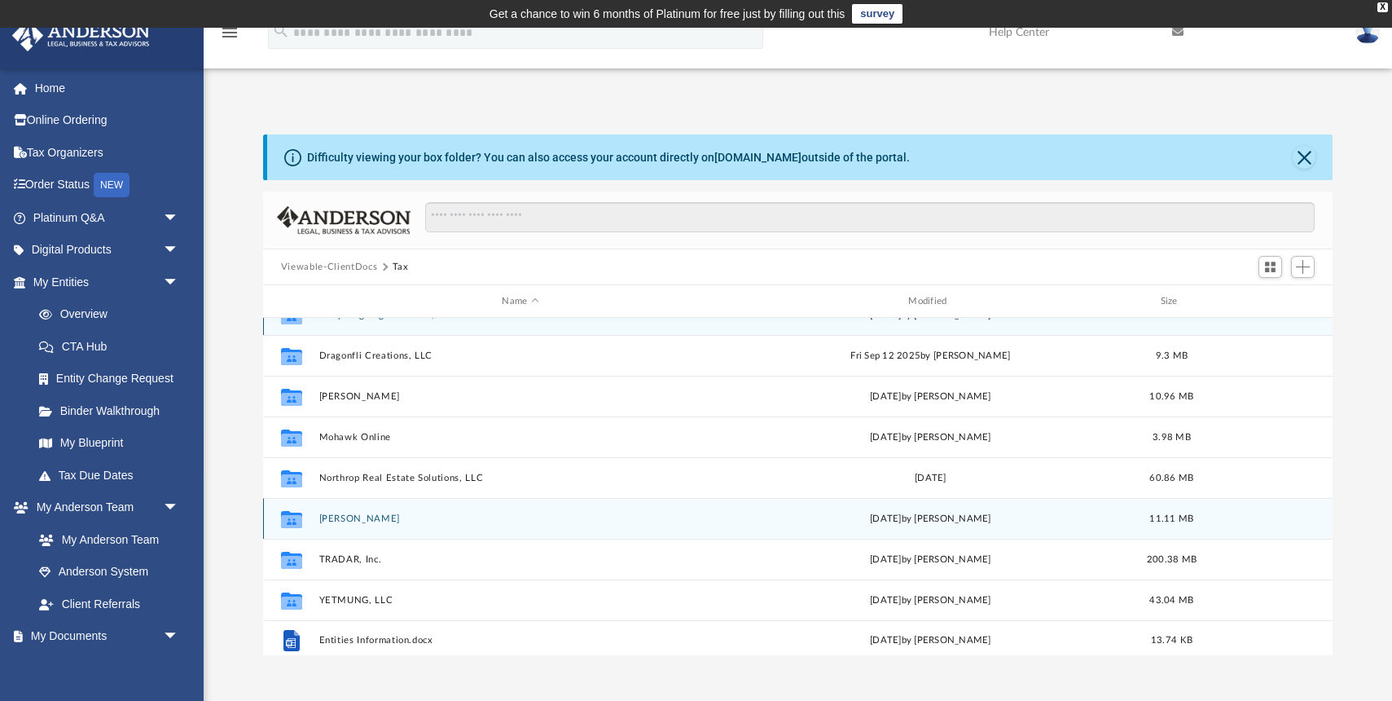
scroll to position [29, 0]
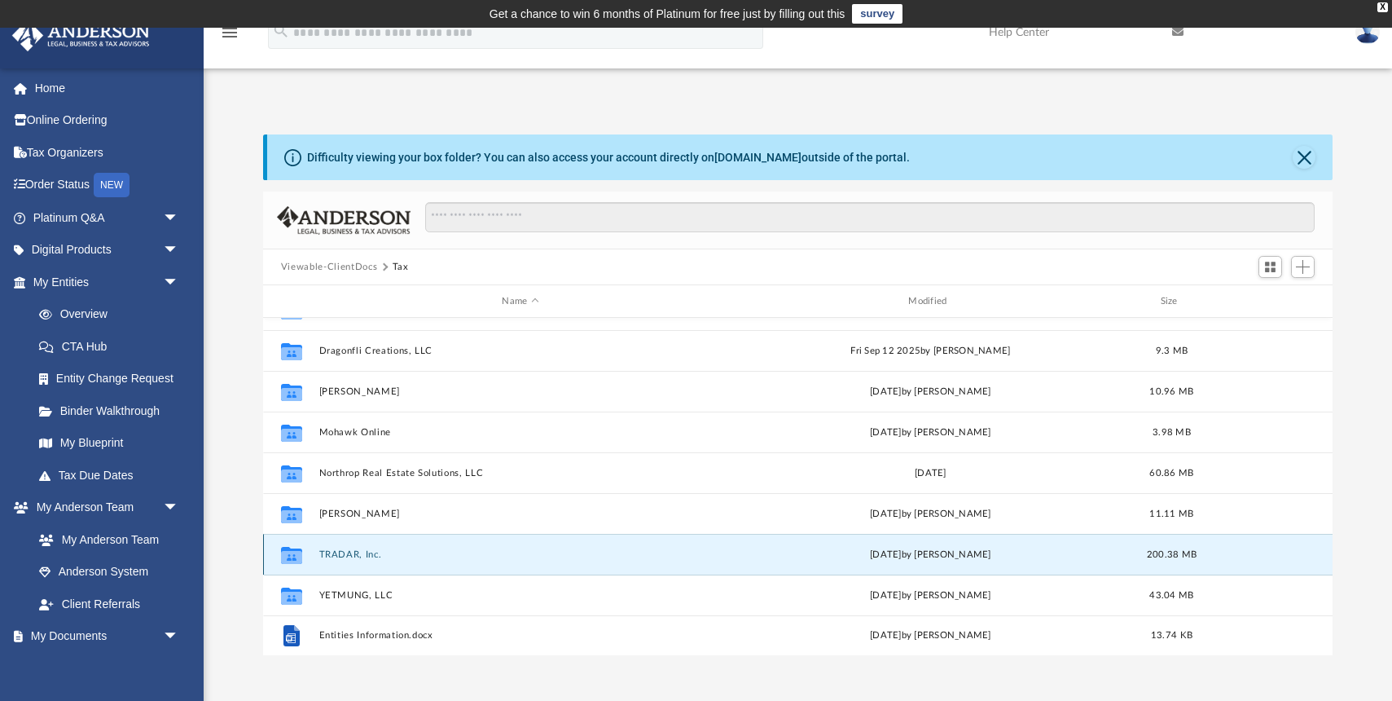
click at [339, 553] on button "TRADAR, Inc." at bounding box center [520, 554] width 403 height 11
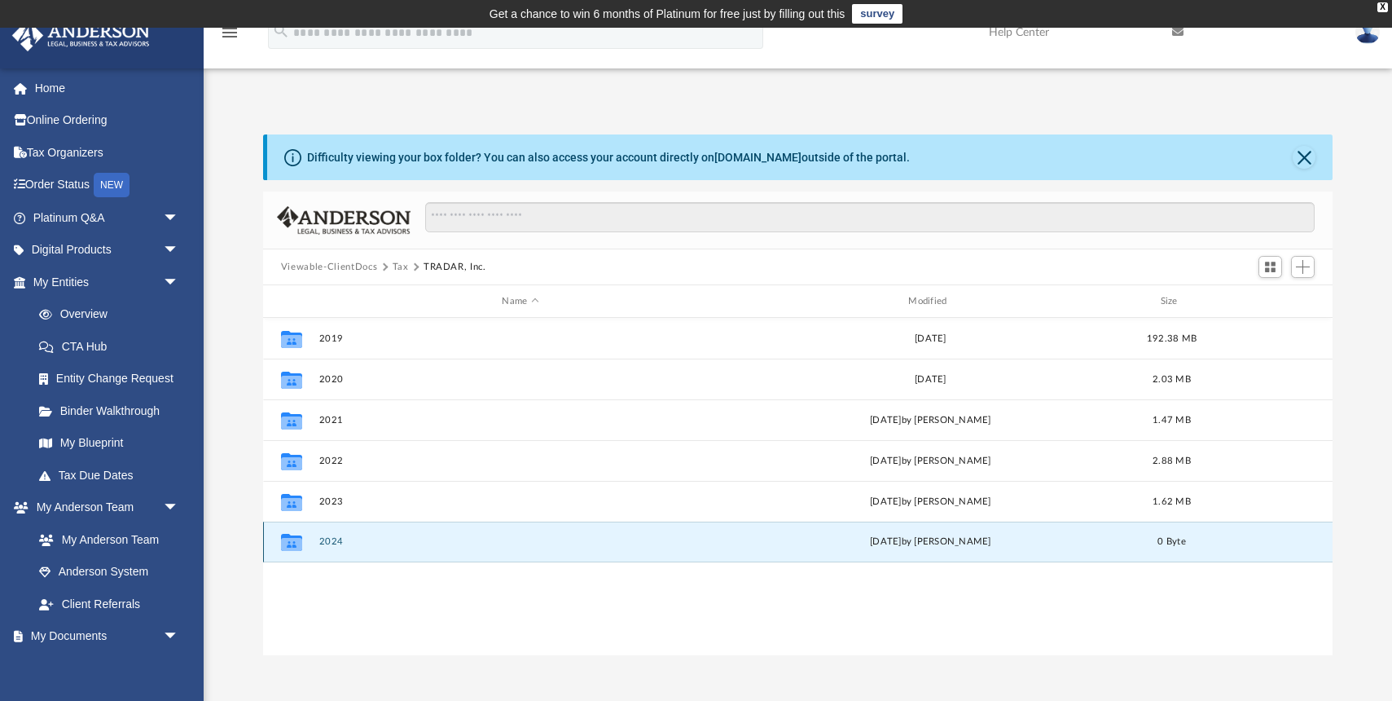
click at [330, 540] on button "2024" at bounding box center [520, 541] width 403 height 11
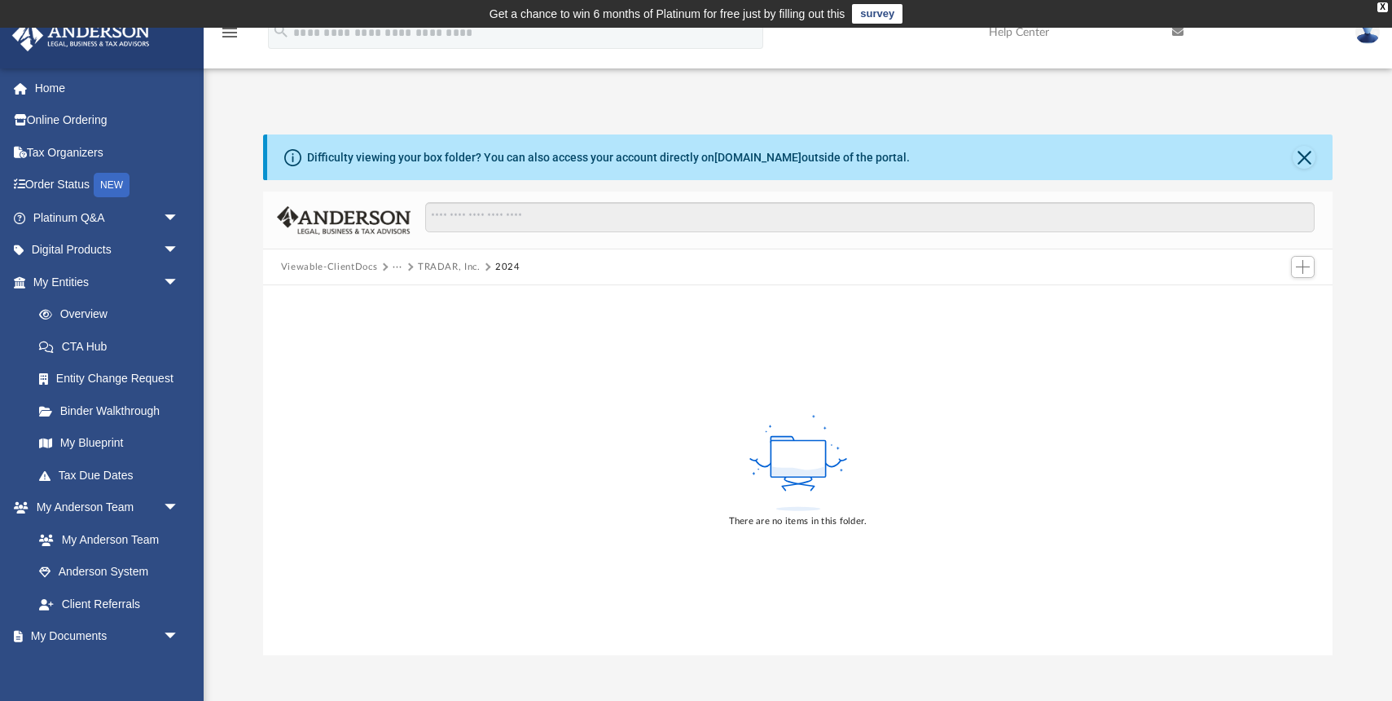
click at [397, 264] on button "···" at bounding box center [398, 267] width 11 height 15
click at [406, 296] on li "Tax" at bounding box center [408, 295] width 15 height 17
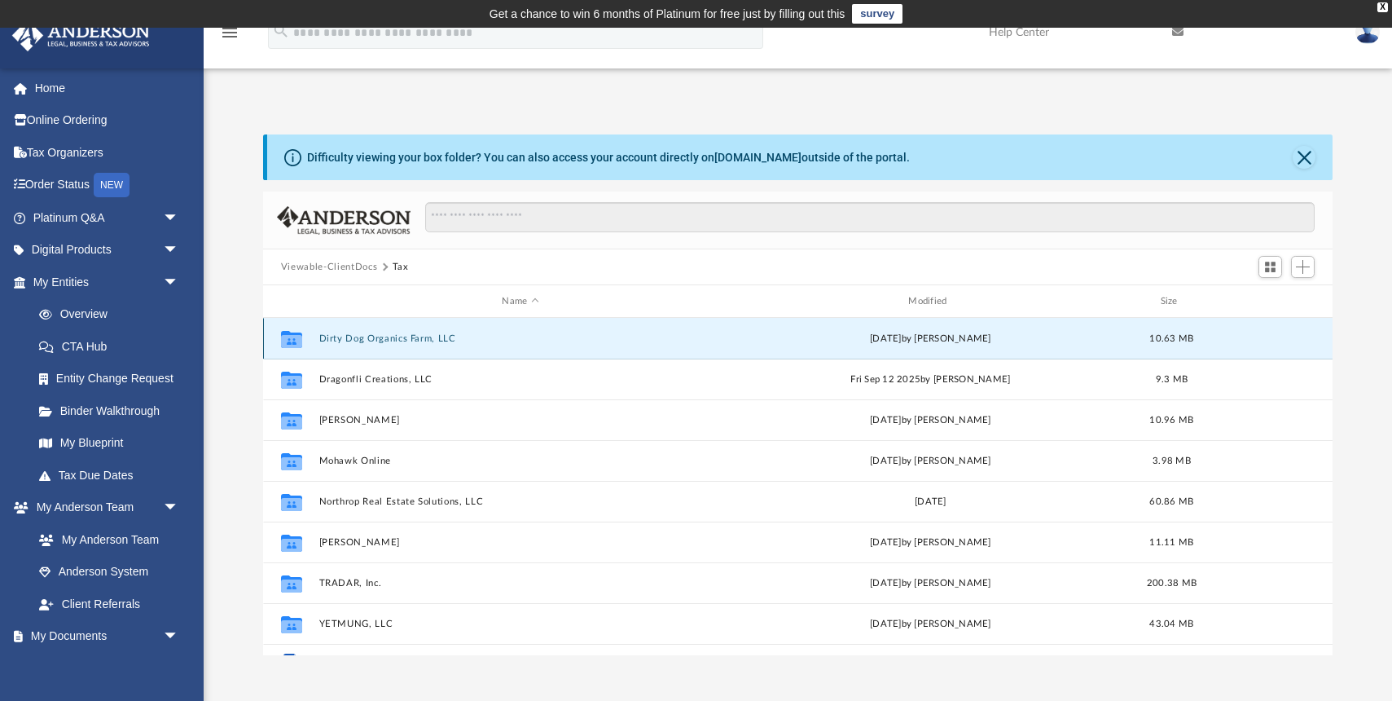
click at [357, 334] on button "Dirty Dog Organics Farm, LLC" at bounding box center [520, 338] width 403 height 11
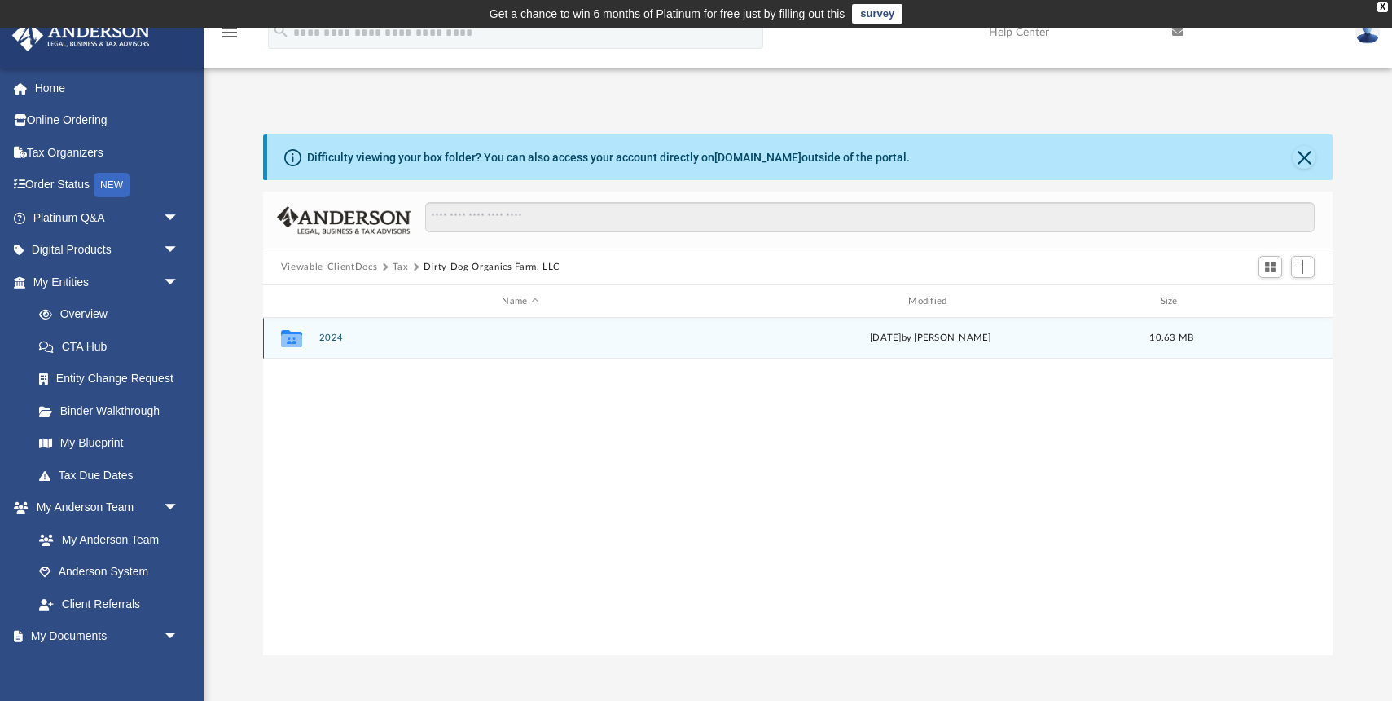
click at [319, 336] on div "Collaborated Folder 2024 [DATE] by [PERSON_NAME] 10.63 MB" at bounding box center [798, 338] width 1070 height 41
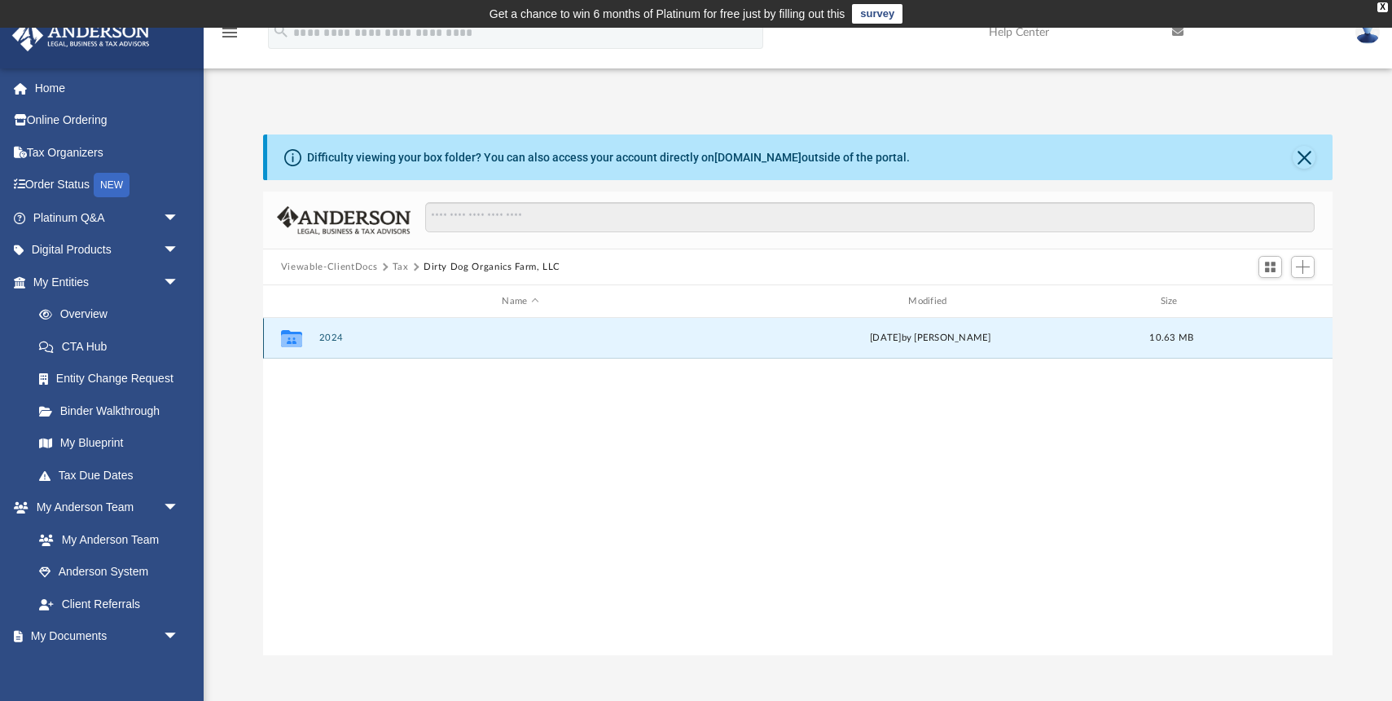
click at [330, 336] on button "2024" at bounding box center [520, 337] width 403 height 11
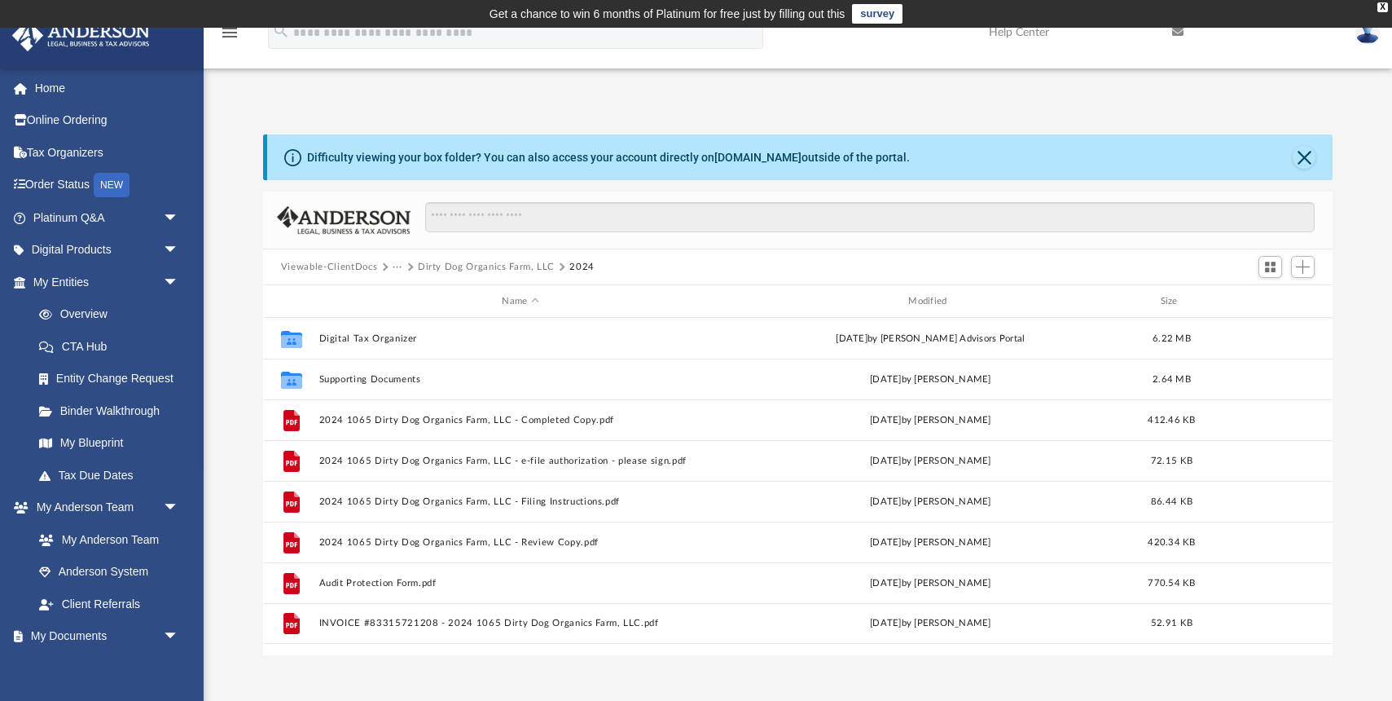
click at [394, 264] on button "···" at bounding box center [398, 267] width 11 height 15
click at [345, 265] on button "Viewable-ClientDocs" at bounding box center [329, 267] width 96 height 15
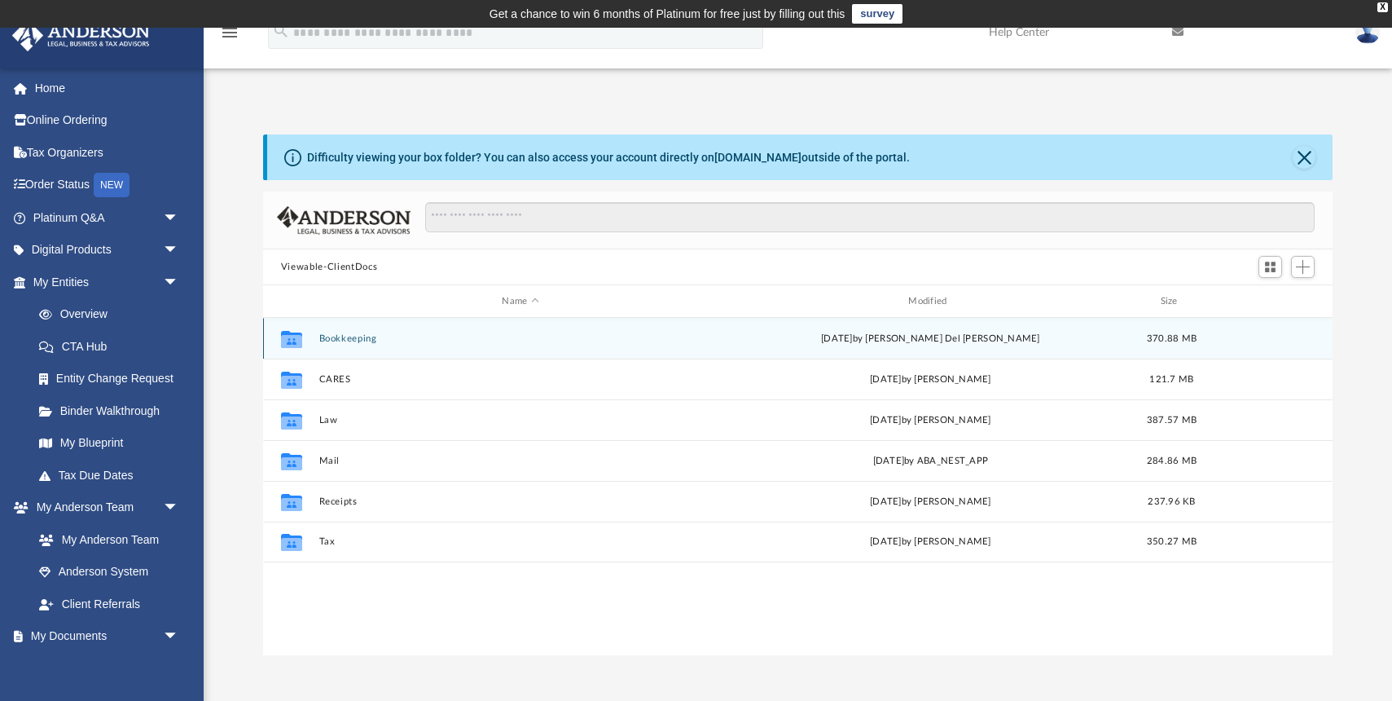
click at [343, 336] on button "Bookkeeping" at bounding box center [520, 338] width 403 height 11
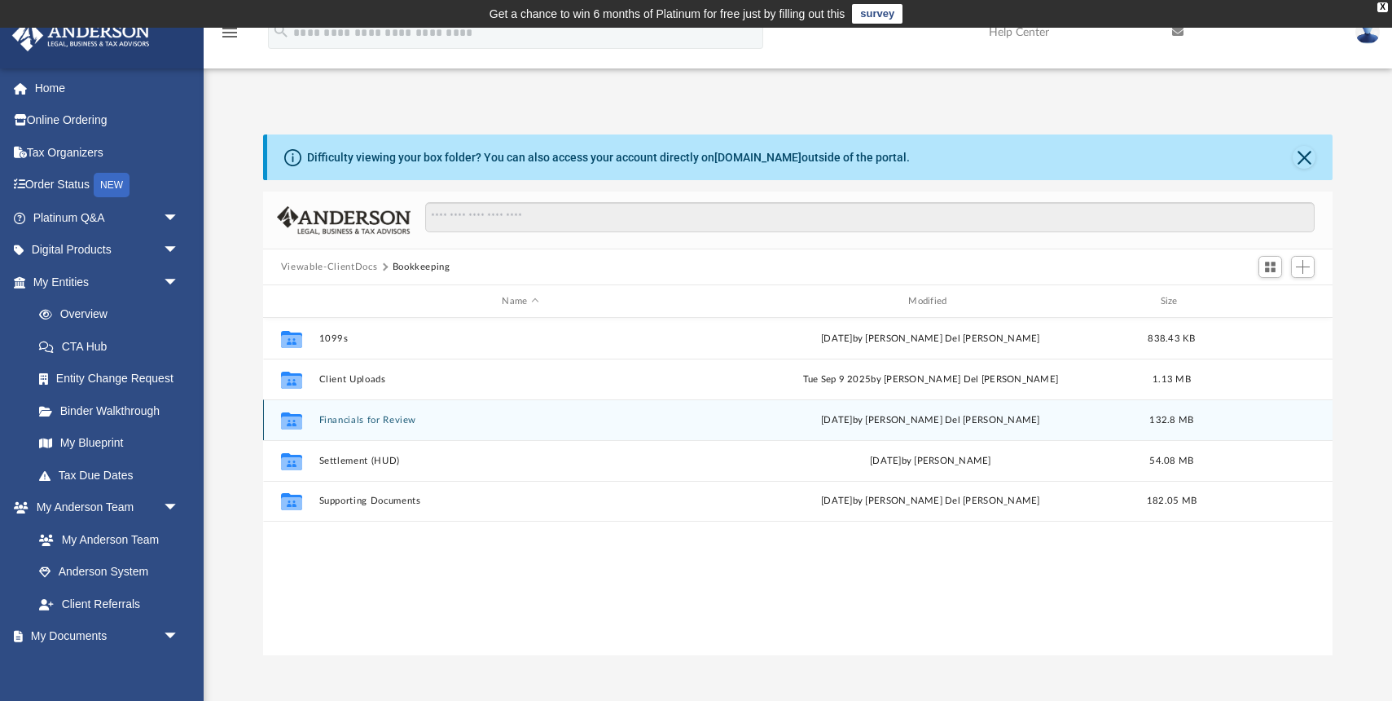
click at [336, 418] on button "Financials for Review" at bounding box center [520, 420] width 403 height 11
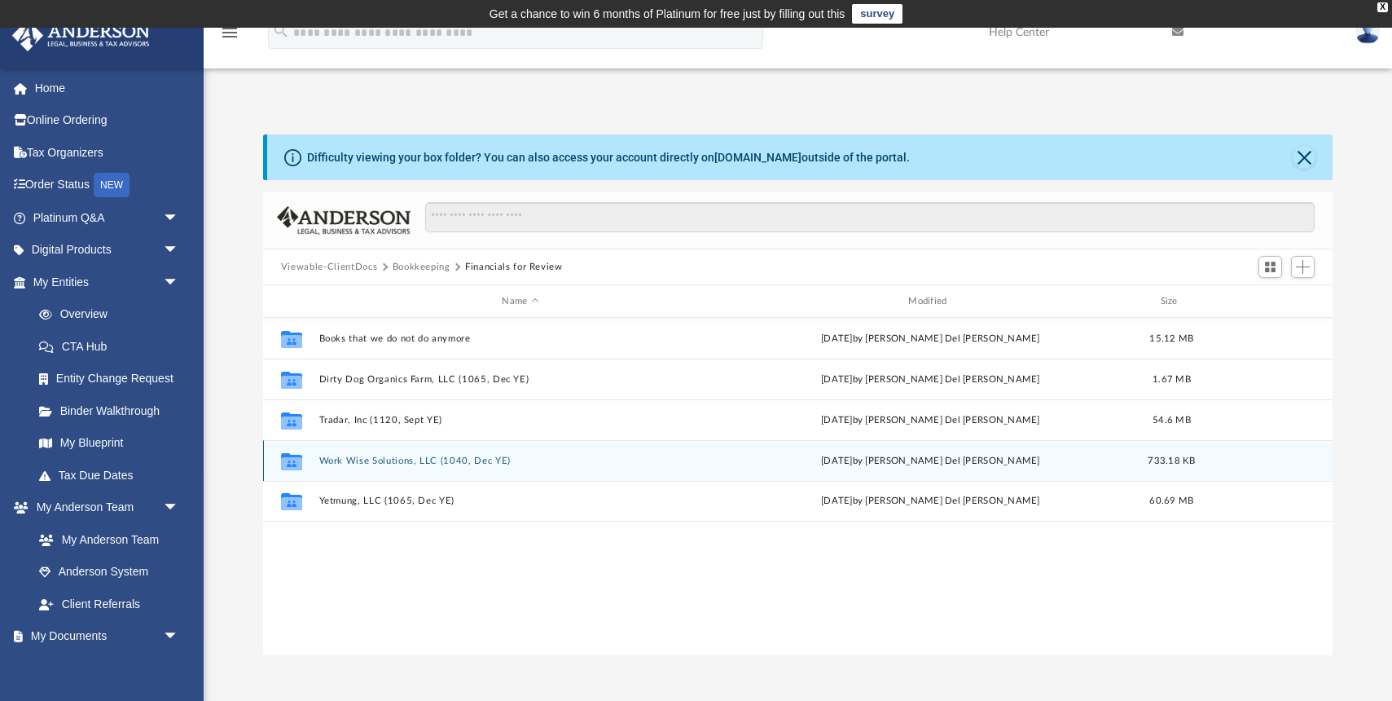
click at [344, 461] on button "Work Wise Solutions, LLC (1040, Dec YE)" at bounding box center [520, 460] width 403 height 11
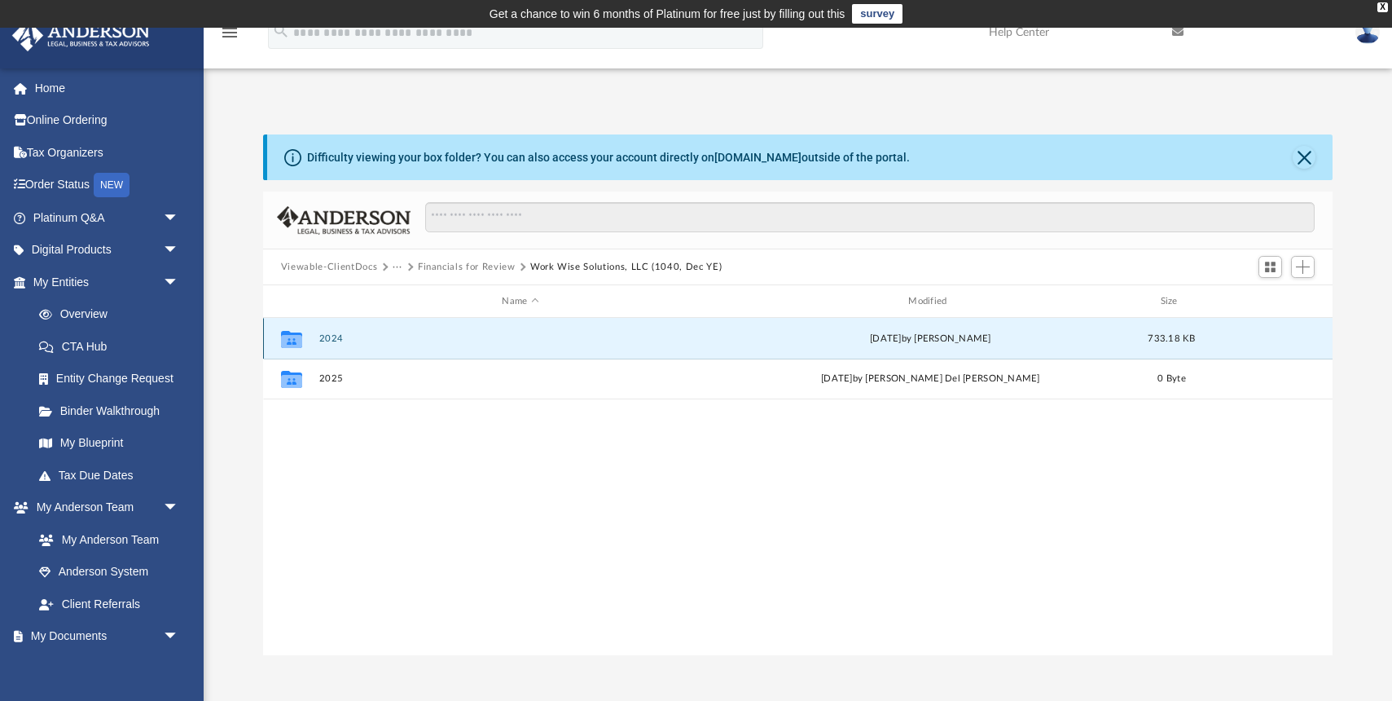
click at [336, 336] on button "2024" at bounding box center [520, 338] width 403 height 11
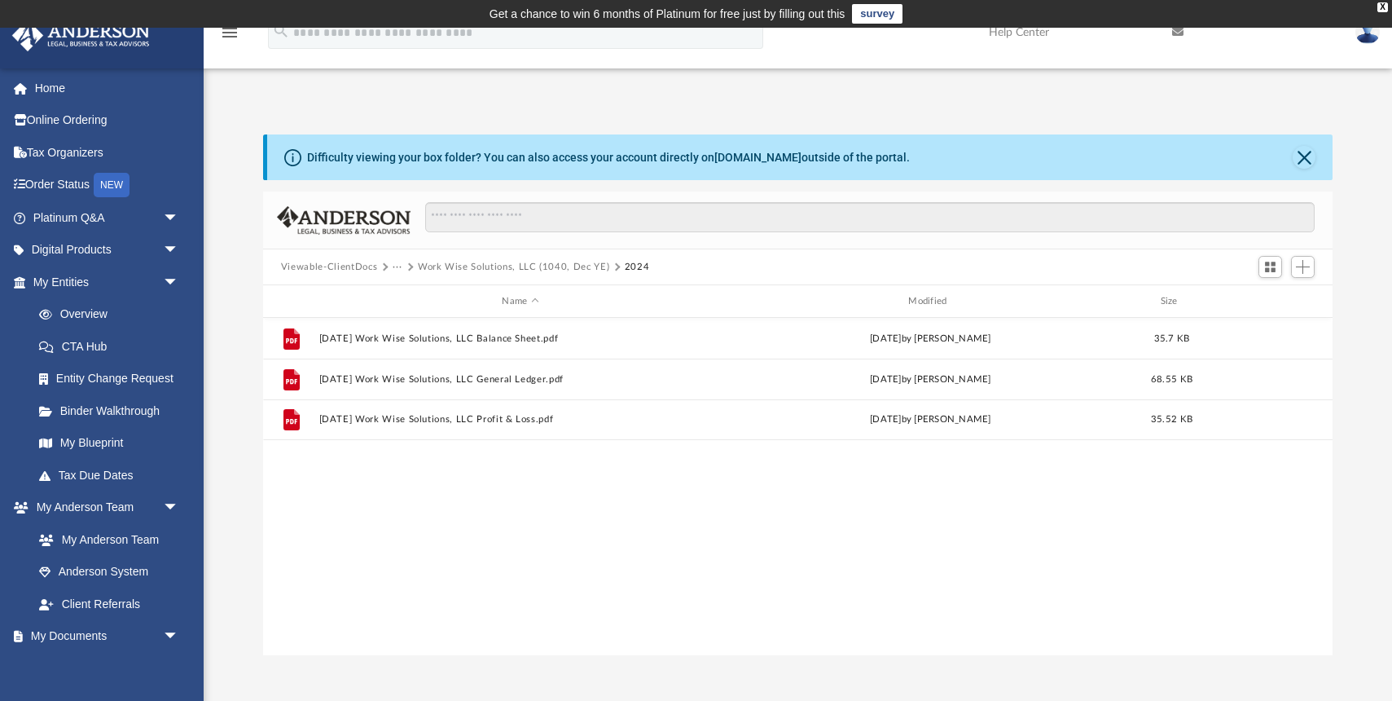
click at [397, 266] on button "···" at bounding box center [398, 267] width 11 height 15
click at [424, 321] on li "Financials for Review" at bounding box center [449, 320] width 97 height 17
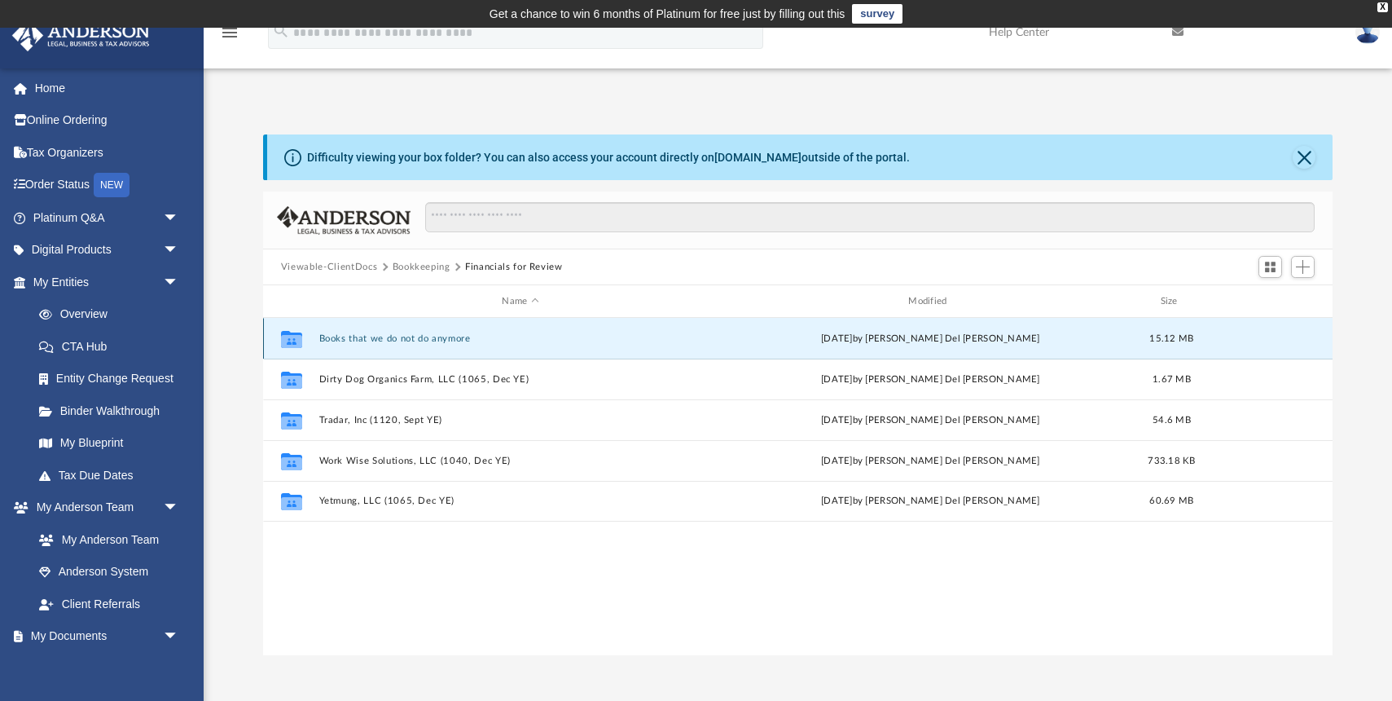
click at [380, 339] on button "Books that we do not do anymore" at bounding box center [520, 338] width 403 height 11
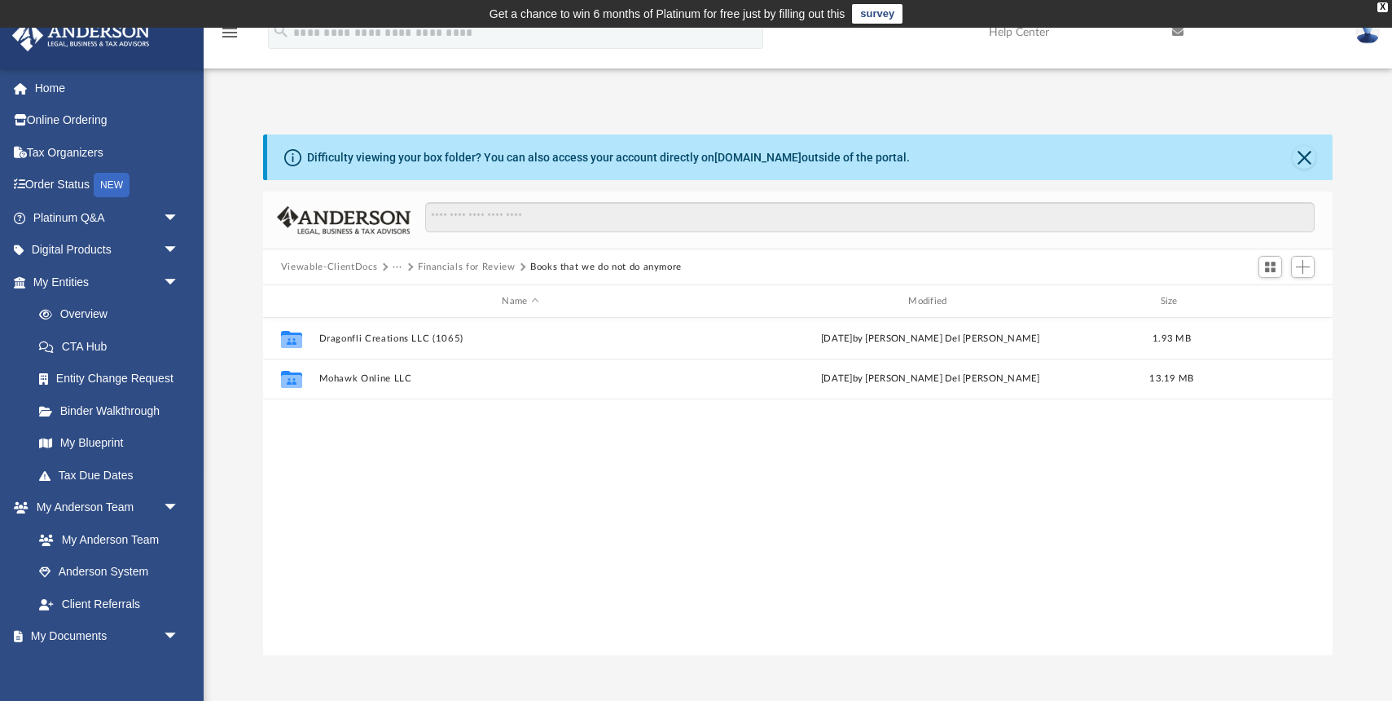
click at [482, 266] on button "Financials for Review" at bounding box center [467, 267] width 98 height 15
